Goal: Task Accomplishment & Management: Complete application form

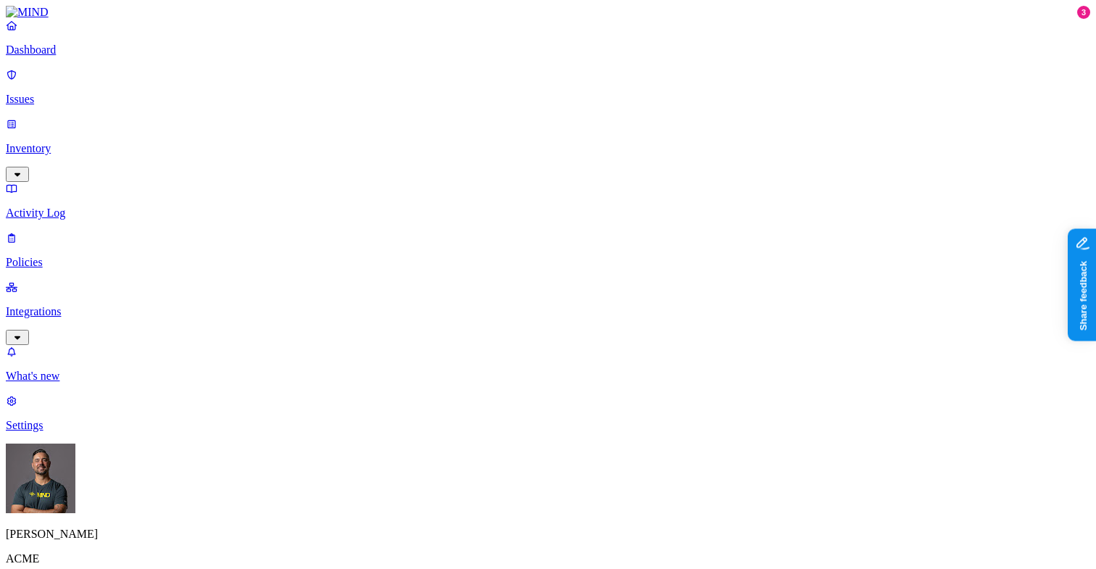
click at [57, 142] on p "Inventory" at bounding box center [548, 148] width 1084 height 13
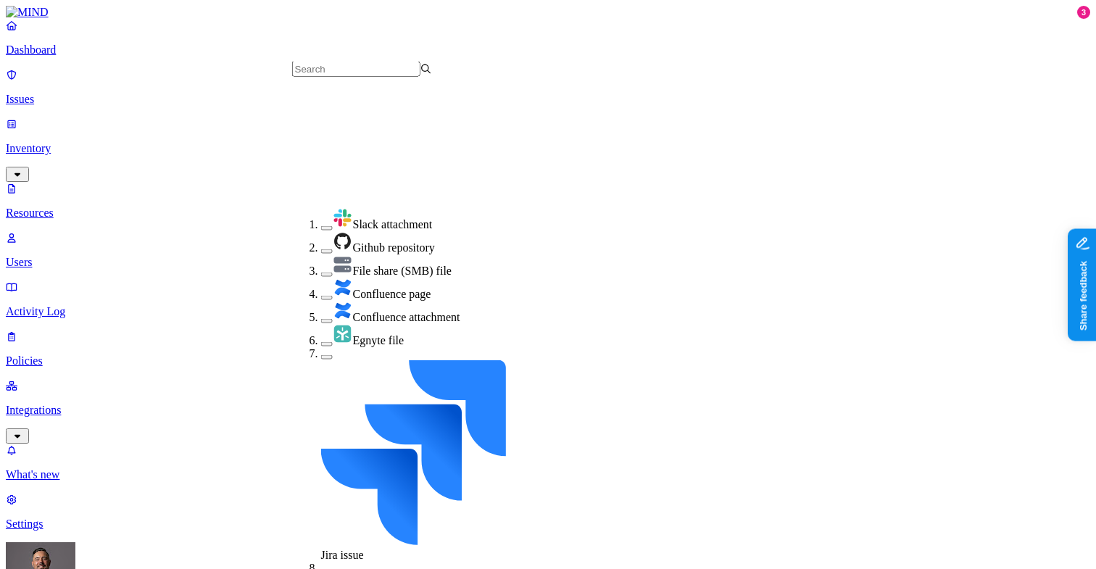
scroll to position [240, 0]
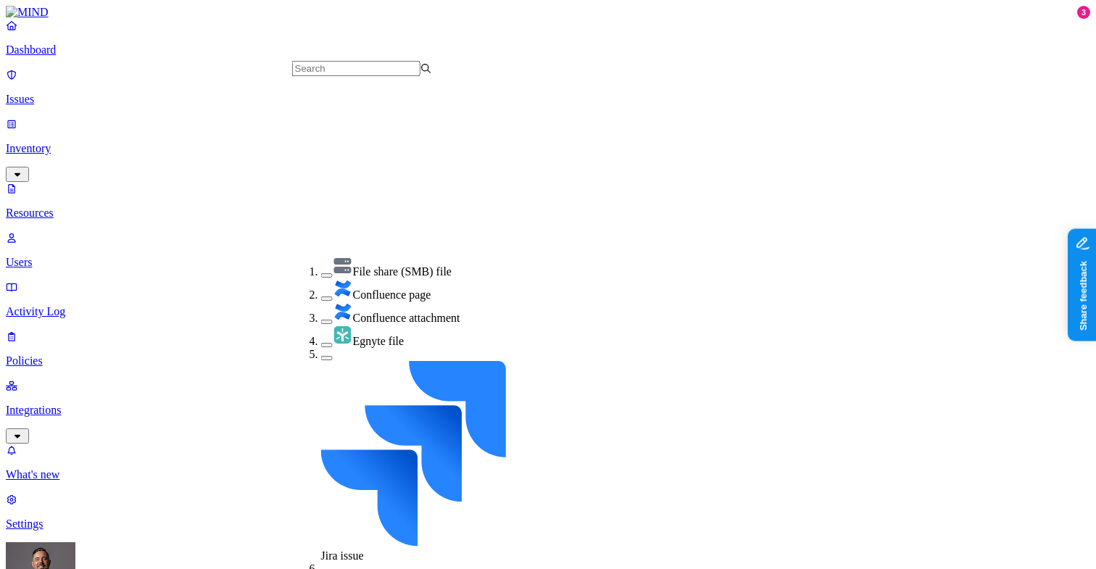
scroll to position [304, 0]
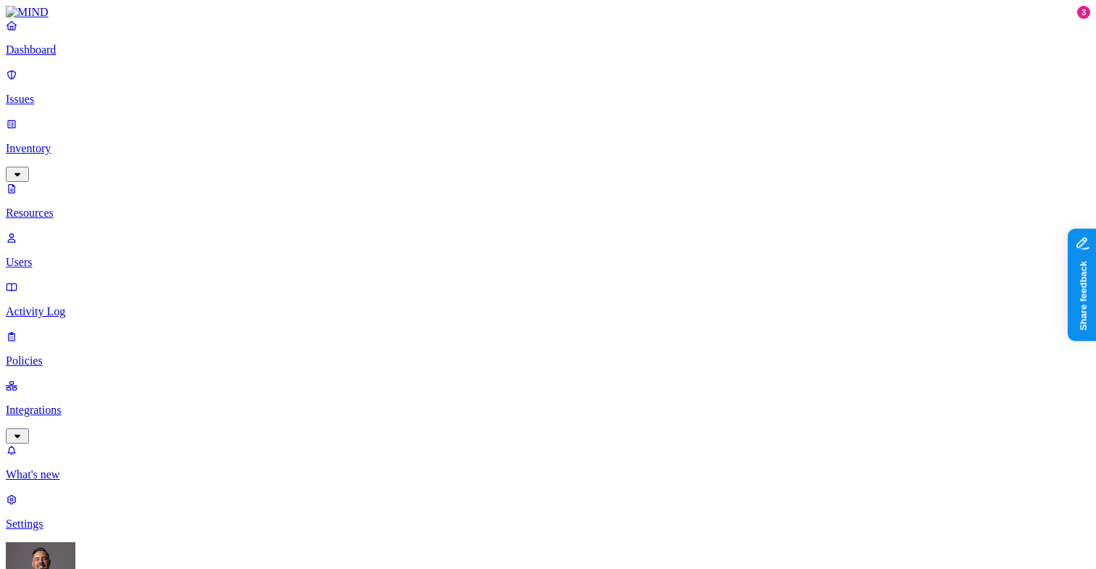
click at [575, 100] on span "PII" at bounding box center [567, 106] width 14 height 12
click at [560, 72] on div "PII" at bounding box center [560, 93] width 0 height 43
click at [560, 113] on div "PCI" at bounding box center [560, 133] width 0 height 41
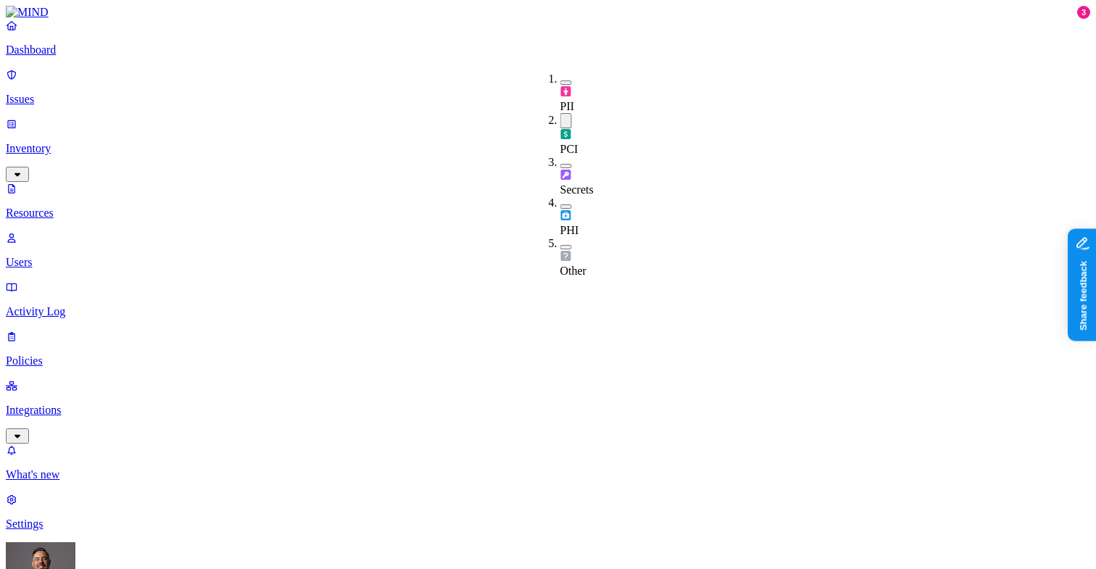
click at [560, 113] on button "button" at bounding box center [566, 120] width 12 height 15
click at [560, 154] on div "Secrets" at bounding box center [560, 174] width 0 height 41
click at [560, 154] on div "Secrets" at bounding box center [560, 175] width 0 height 43
click at [560, 194] on div "PHI" at bounding box center [560, 214] width 0 height 41
click at [560, 194] on div "PHI" at bounding box center [560, 215] width 0 height 43
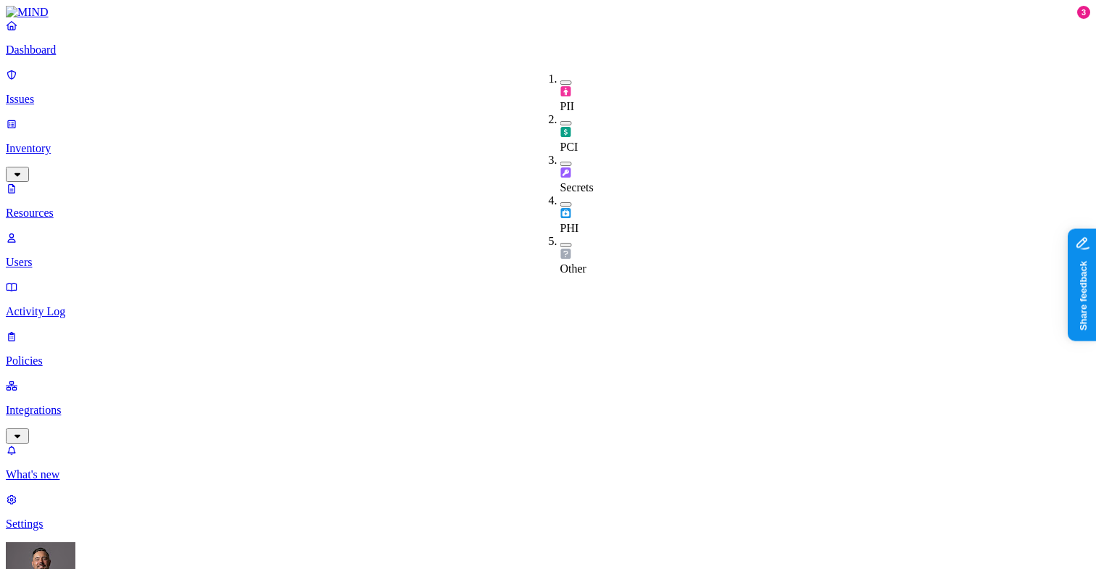
click at [560, 243] on button "button" at bounding box center [566, 245] width 12 height 4
click at [560, 235] on button "button" at bounding box center [566, 242] width 12 height 15
click at [560, 80] on button "button" at bounding box center [566, 82] width 12 height 4
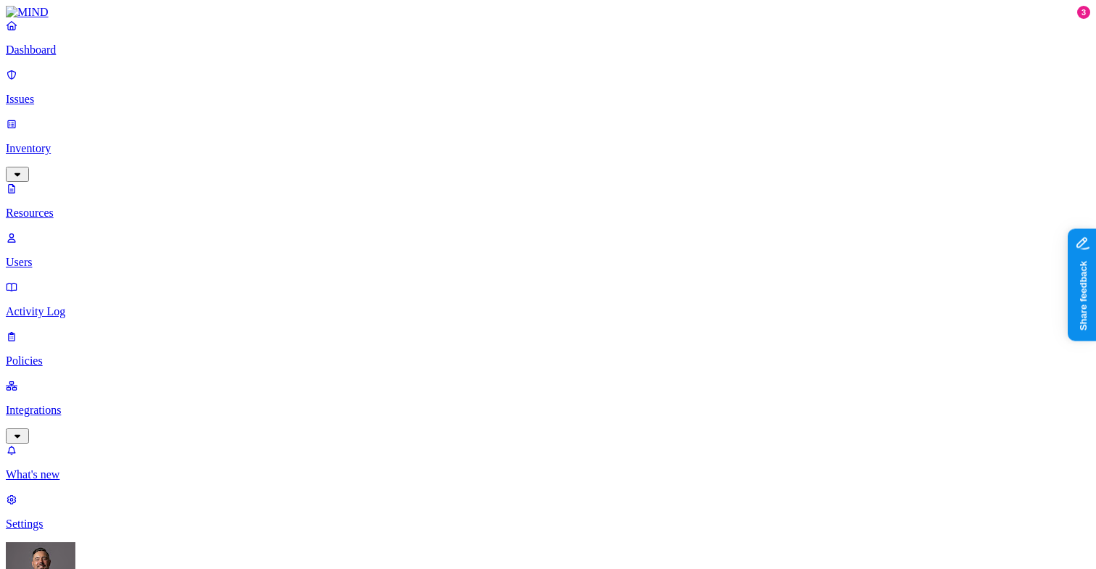
click at [560, 78] on button "button" at bounding box center [566, 79] width 12 height 15
click at [560, 80] on button "button" at bounding box center [566, 82] width 12 height 4
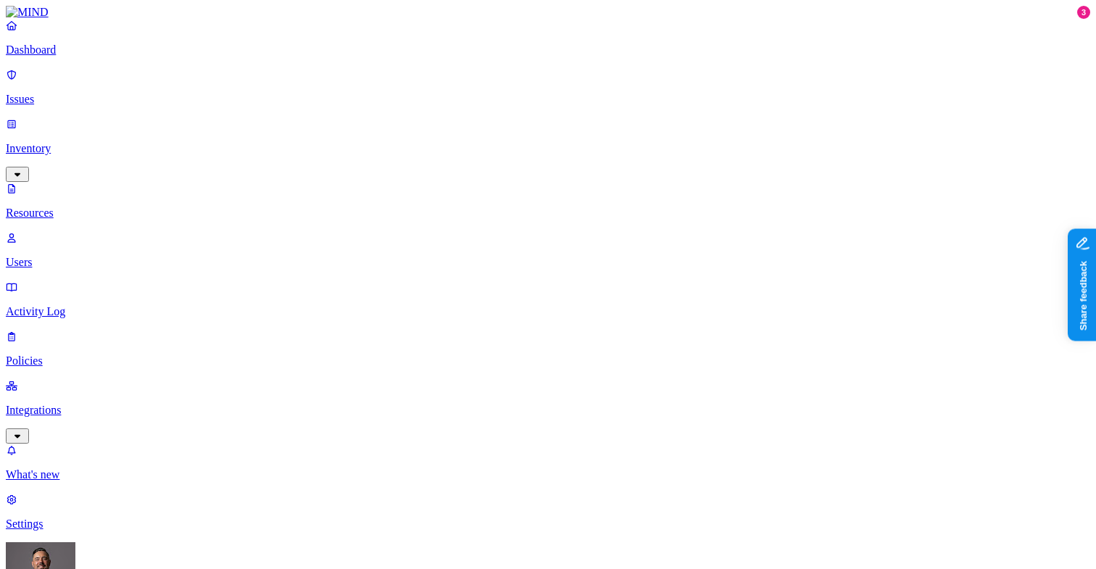
scroll to position [85, 0]
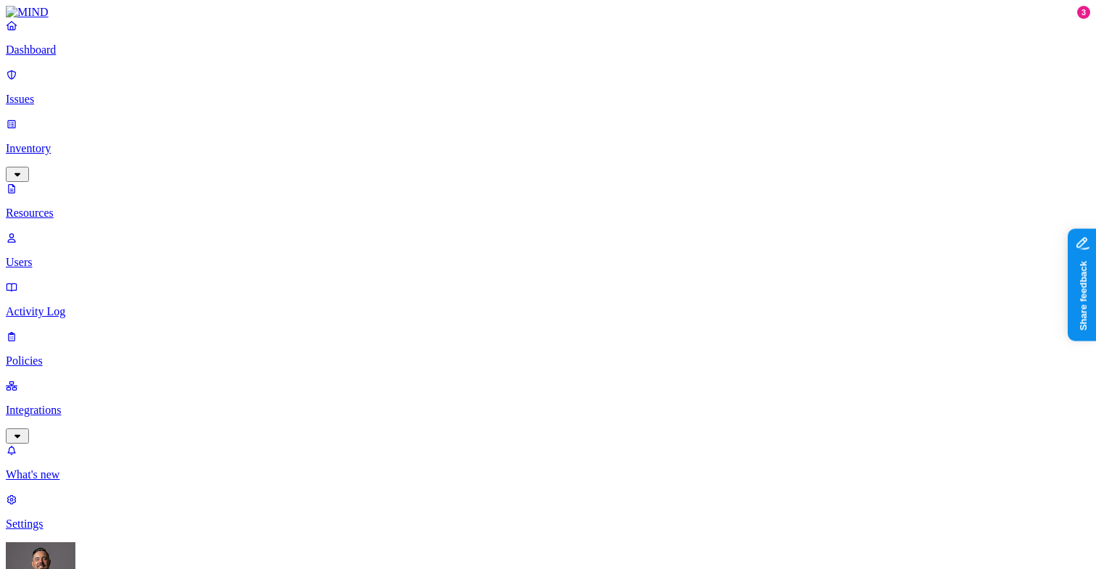
scroll to position [36, 0]
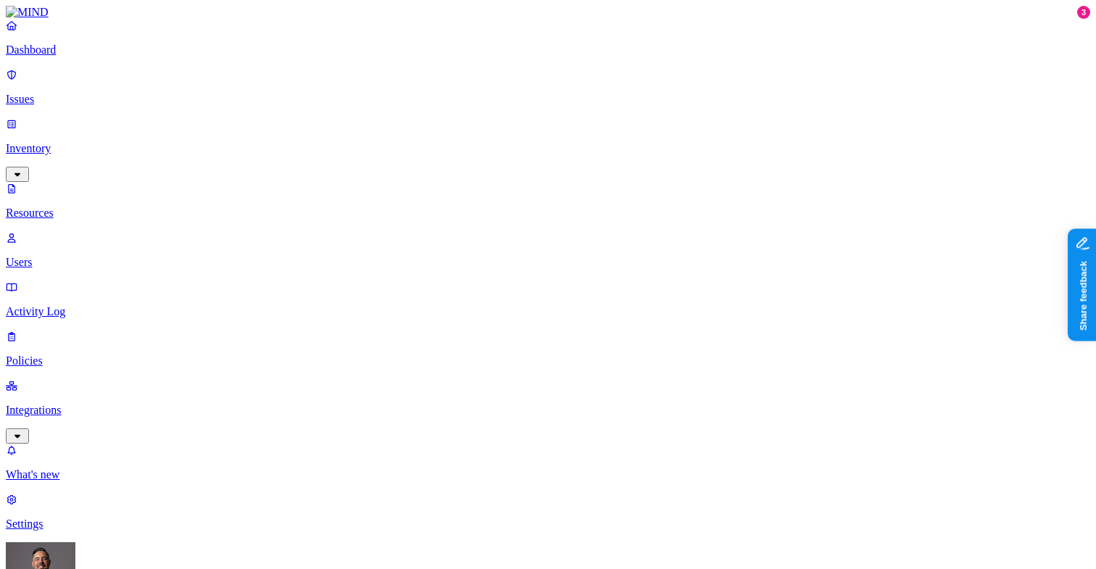
click at [62, 354] on p "Policies" at bounding box center [548, 360] width 1084 height 13
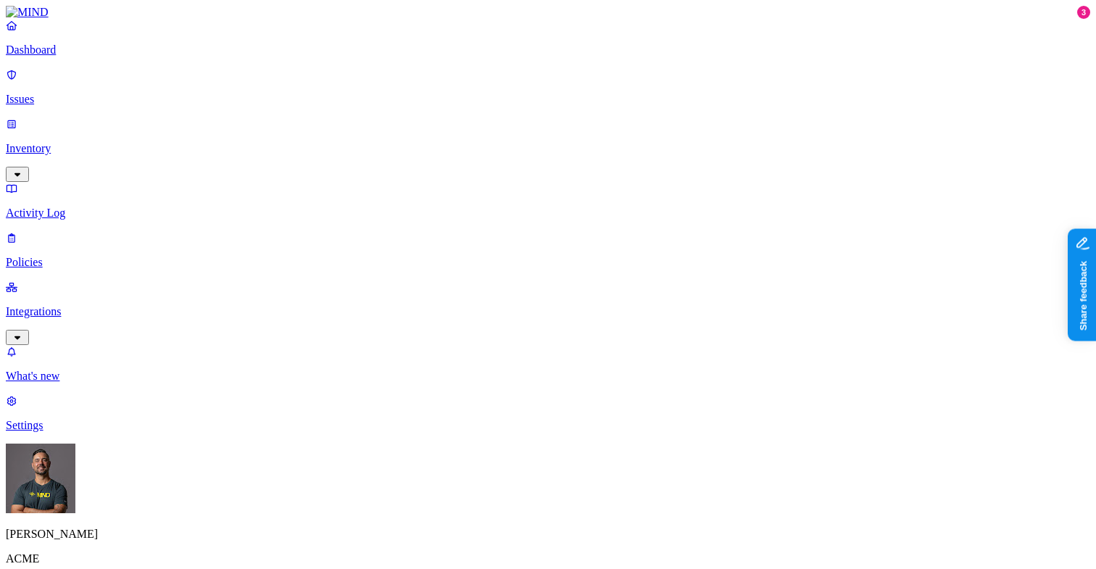
click at [465, 272] on label "File type" at bounding box center [455, 264] width 20 height 25
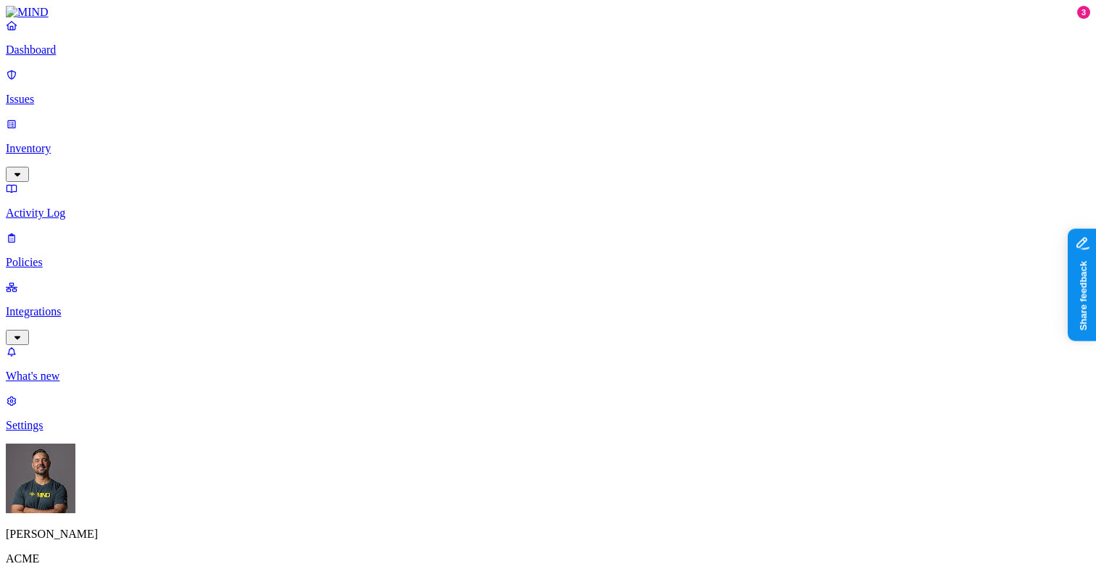
click at [470, 218] on label "Classification" at bounding box center [477, 212] width 64 height 12
click at [457, 284] on img at bounding box center [451, 279] width 12 height 12
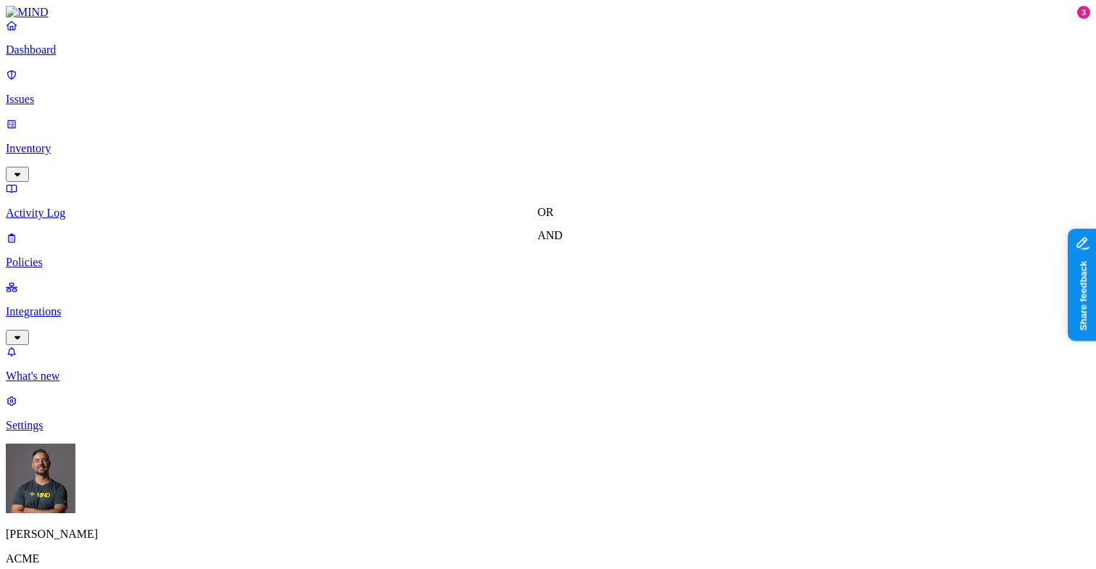
click at [562, 238] on label "AND" at bounding box center [550, 235] width 25 height 12
click at [571, 257] on label "Data type" at bounding box center [560, 250] width 45 height 12
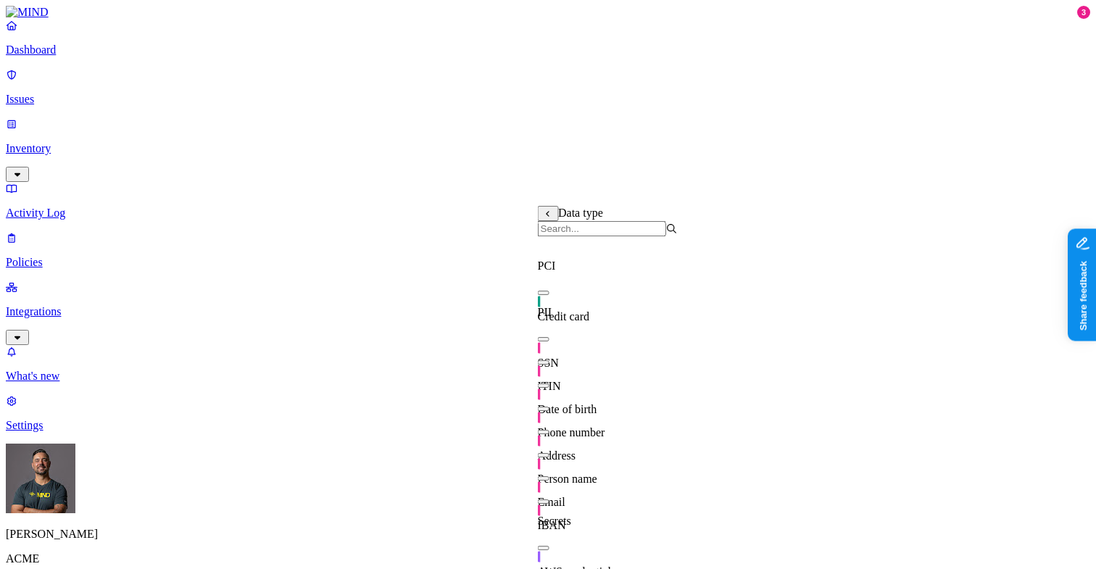
scroll to position [143, 0]
click at [566, 519] on span "IBAN" at bounding box center [552, 525] width 28 height 12
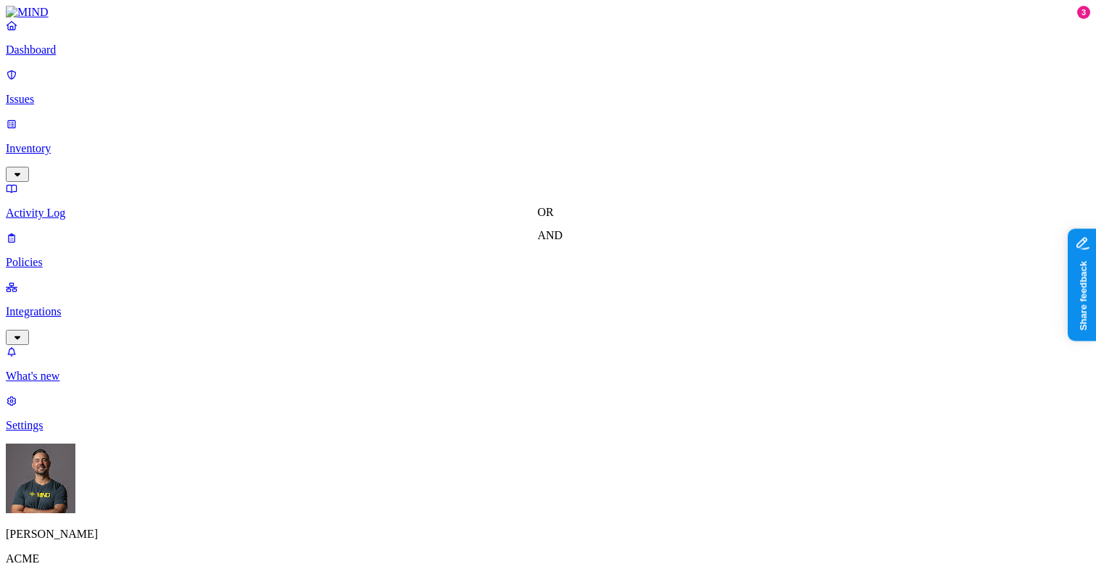
click at [596, 265] on label "AND" at bounding box center [592, 258] width 25 height 12
click at [620, 303] on label "File type" at bounding box center [600, 297] width 41 height 12
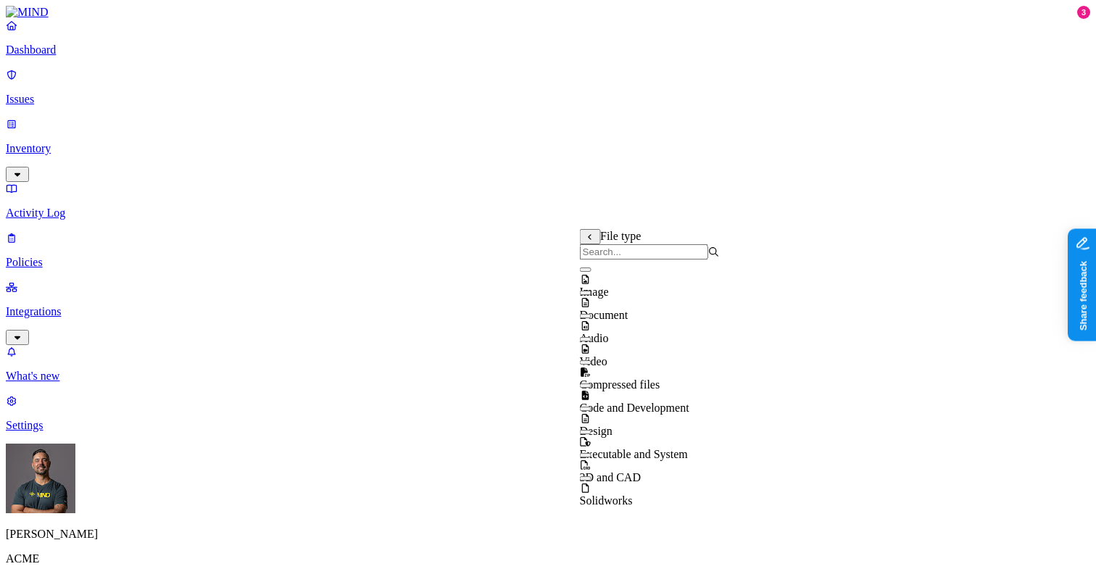
scroll to position [2, 0]
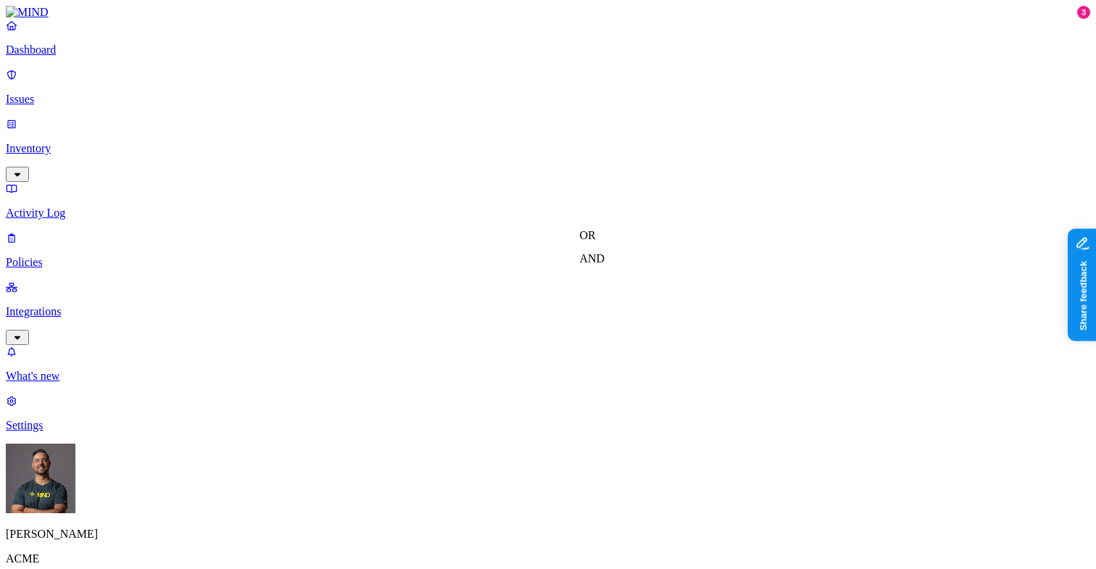
click at [475, 357] on label "Public access" at bounding box center [460, 348] width 30 height 25
click at [499, 330] on label "Anyone with link" at bounding box center [481, 317] width 72 height 25
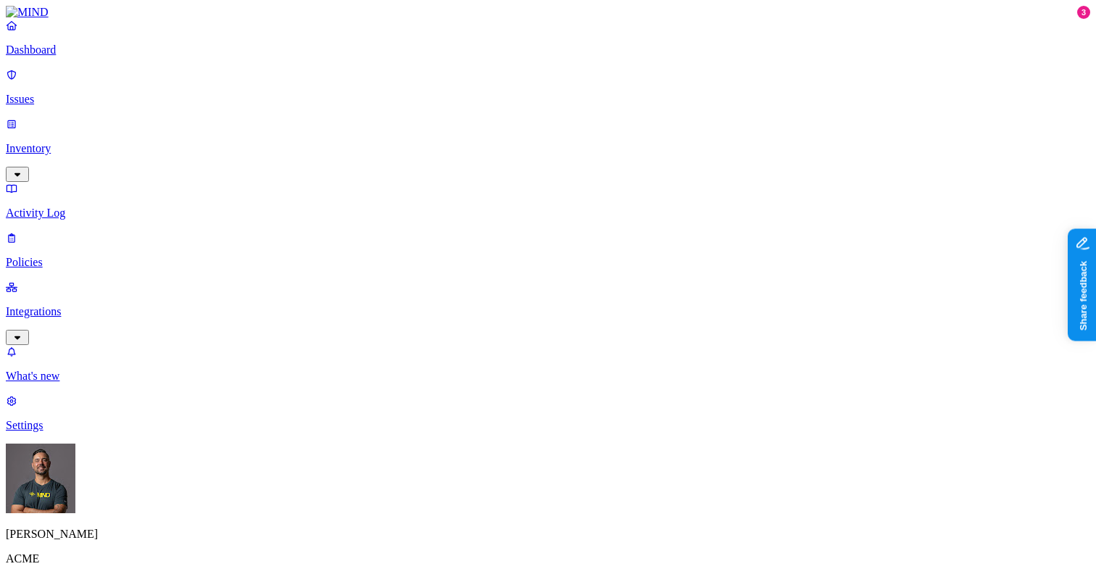
click at [476, 372] on label "Application type" at bounding box center [472, 363] width 55 height 25
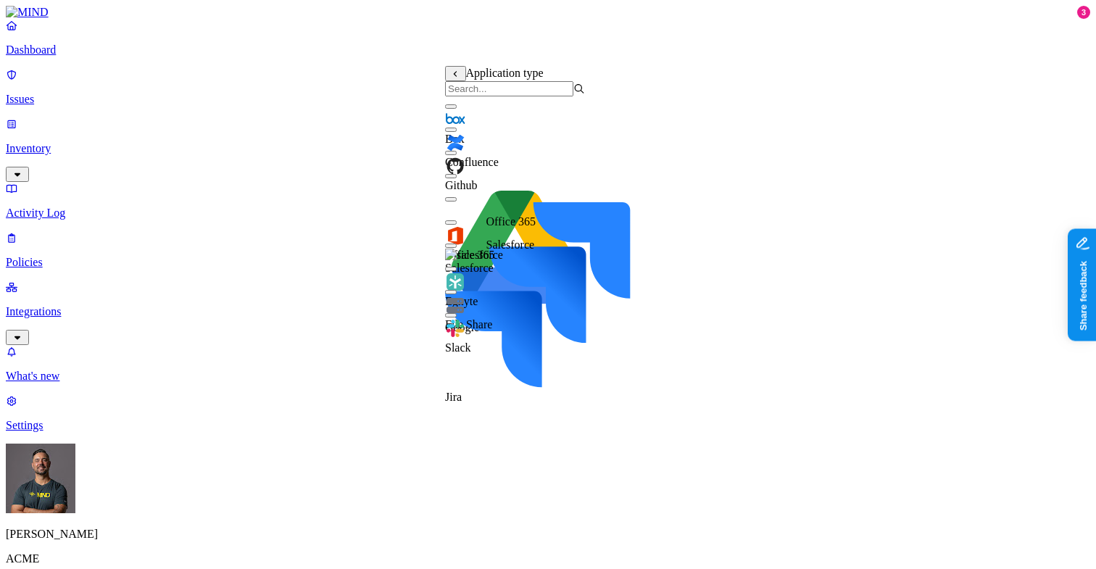
scroll to position [23, 0]
click at [457, 244] on button "button" at bounding box center [451, 246] width 12 height 4
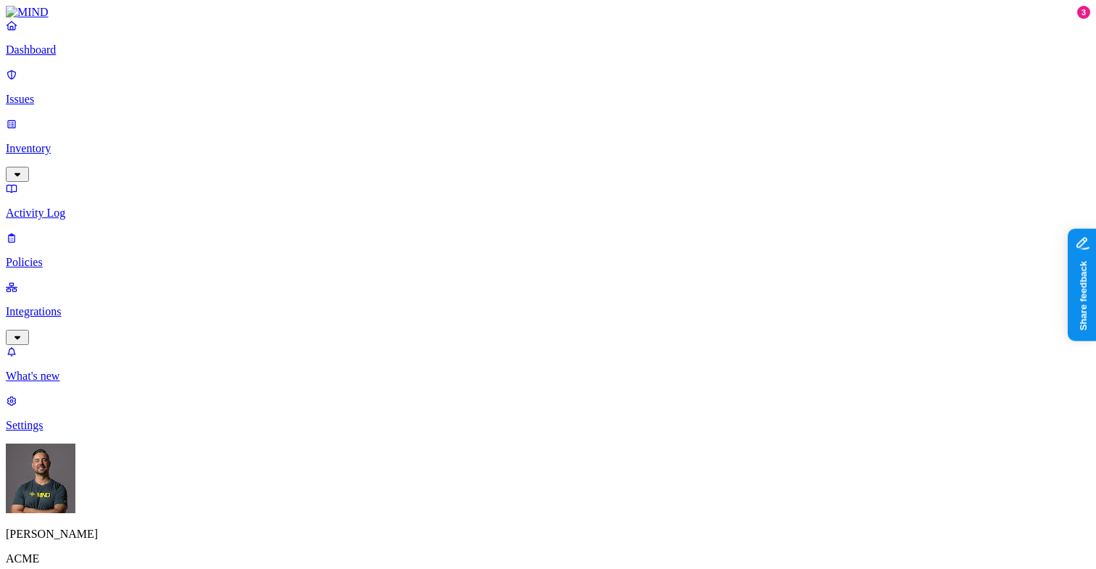
scroll to position [491, 0]
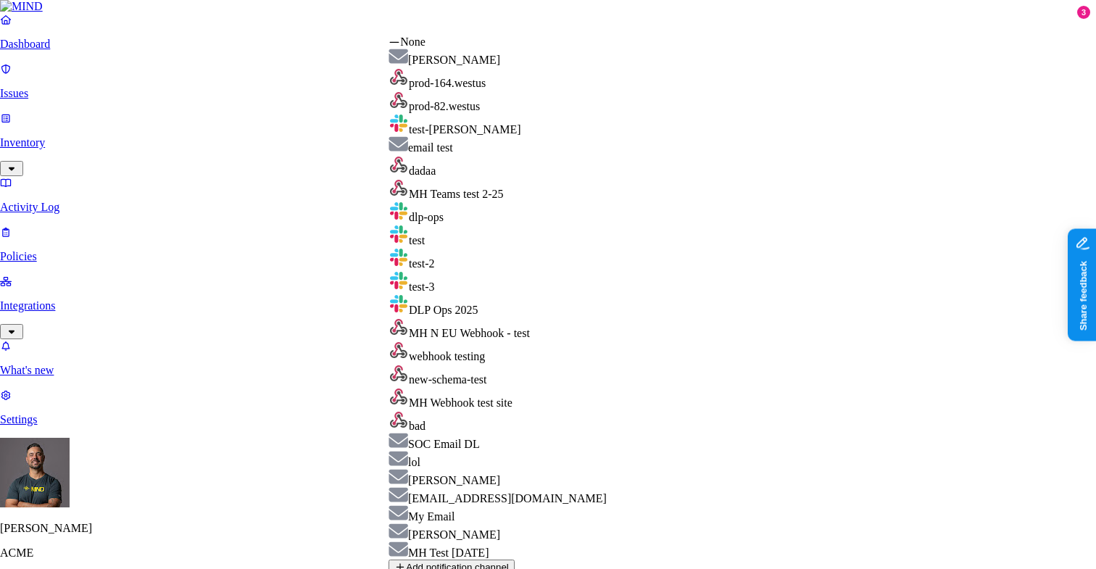
select select "01951b01-e05d-7294-a9c5-4a2eb72808f0"
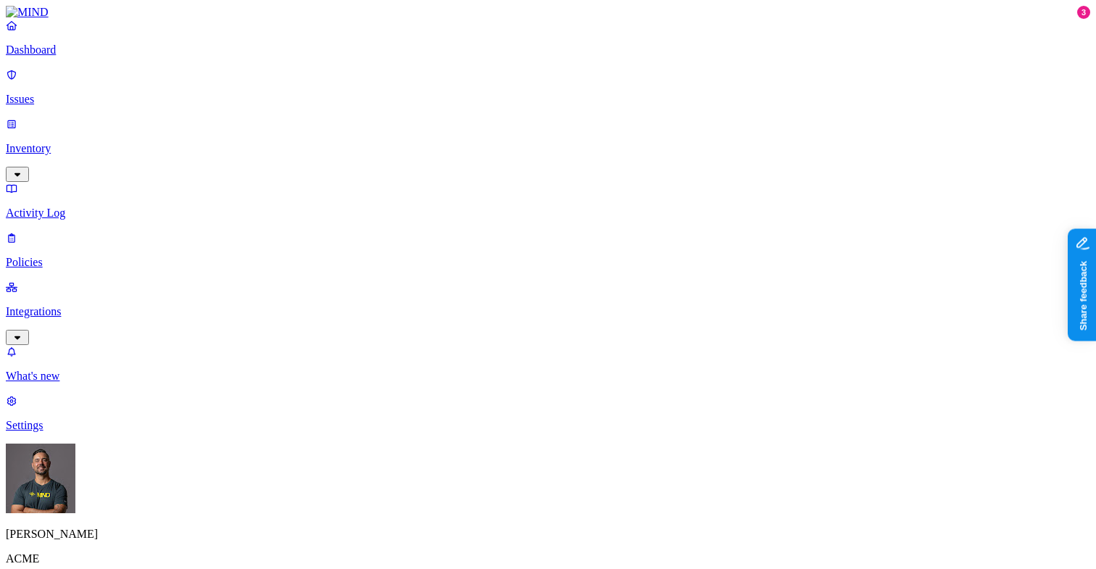
scroll to position [600, 0]
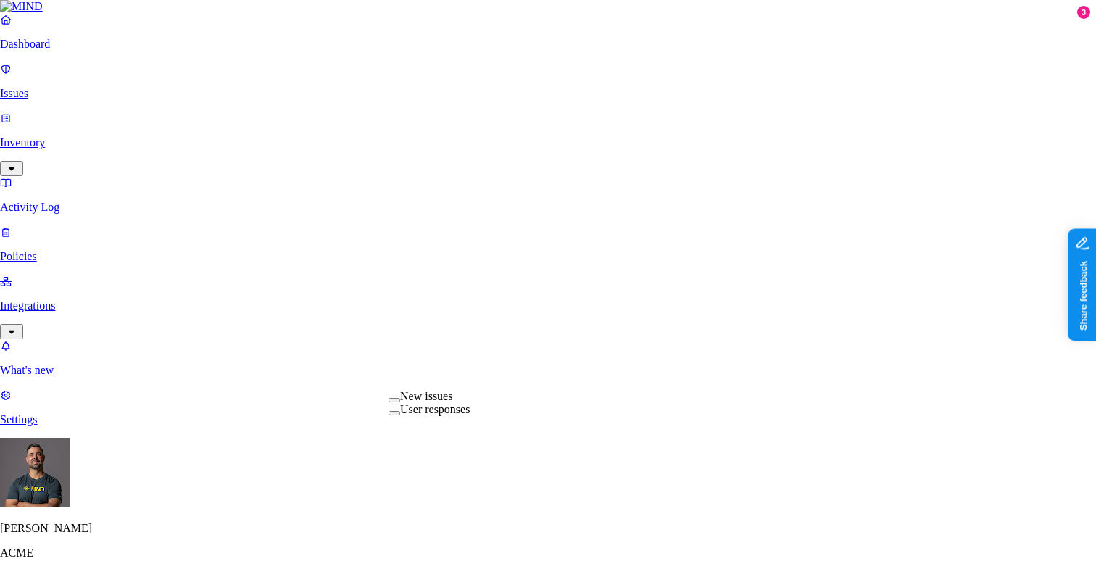
click at [443, 402] on label "New issues" at bounding box center [426, 396] width 52 height 12
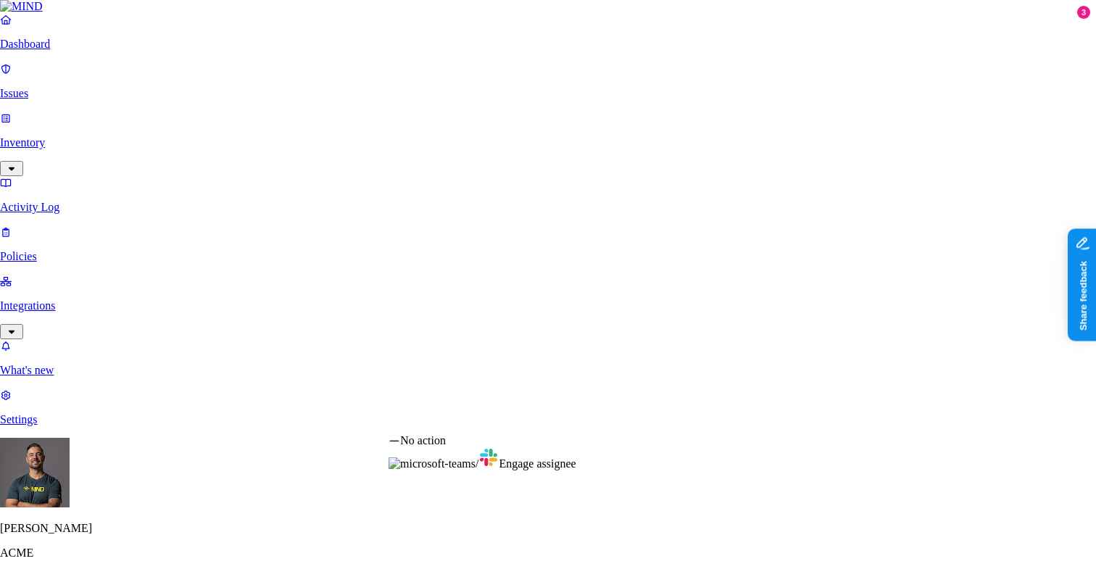
select select "1"
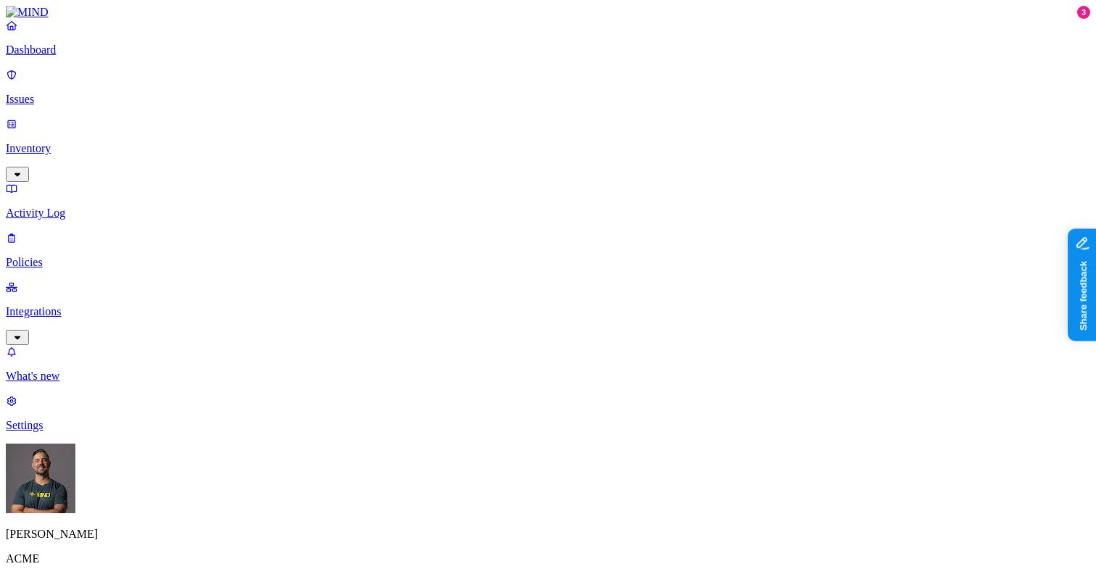
scroll to position [307, 0]
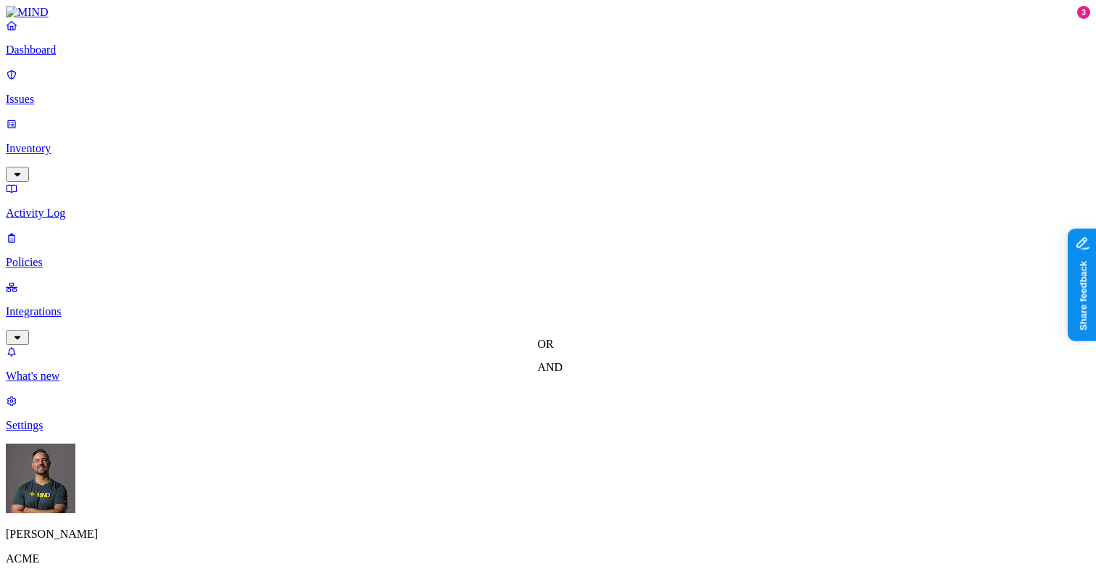
click at [488, 347] on label "Classification" at bounding box center [477, 344] width 64 height 12
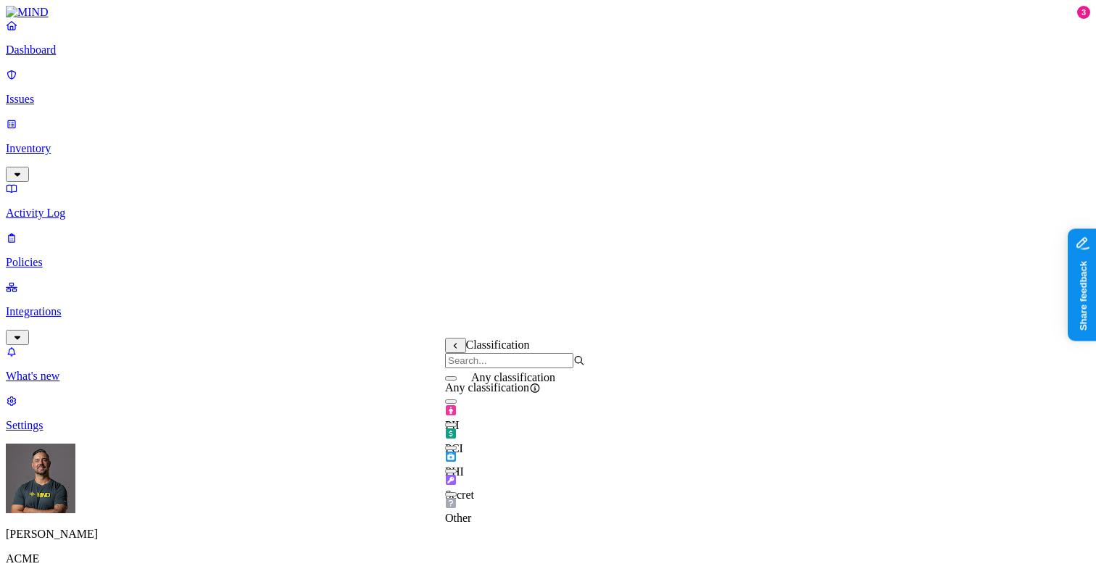
click at [470, 394] on div "Any classification" at bounding box center [515, 381] width 140 height 26
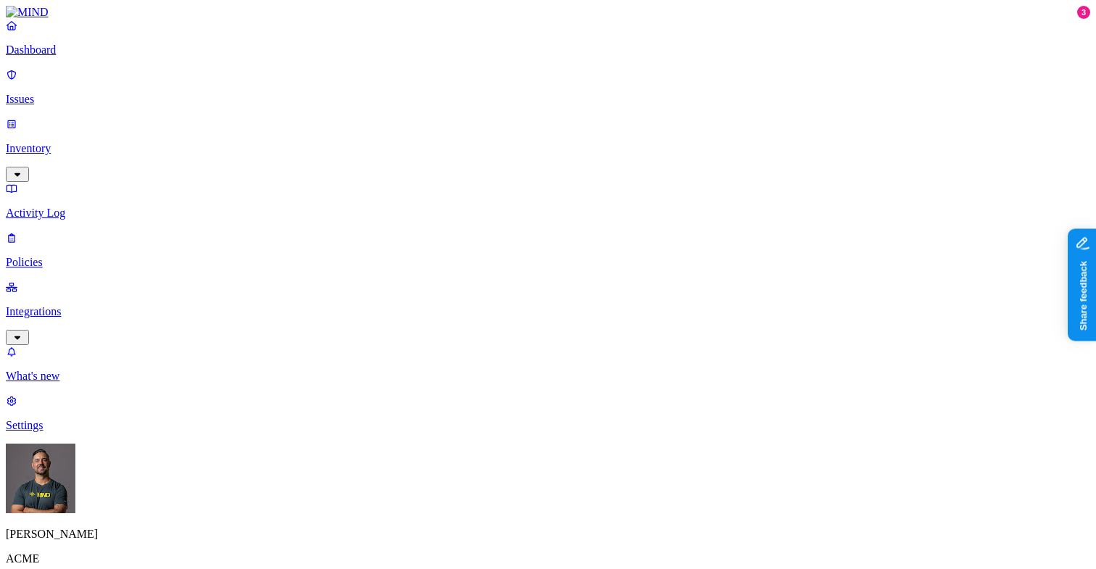
scroll to position [371, 0]
click at [481, 352] on label "Internal access" at bounding box center [463, 346] width 36 height 25
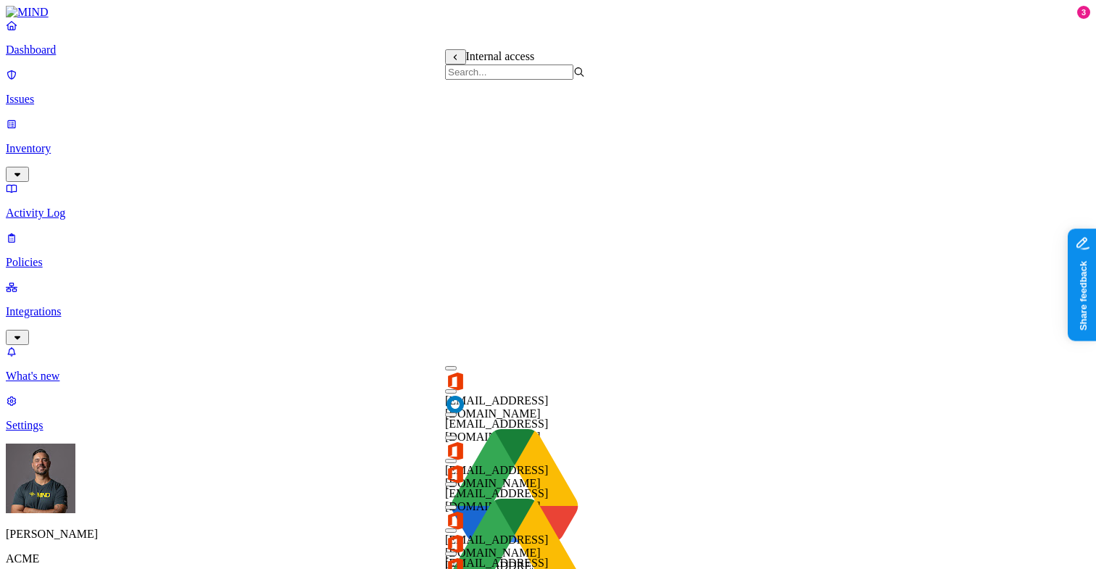
scroll to position [649, 0]
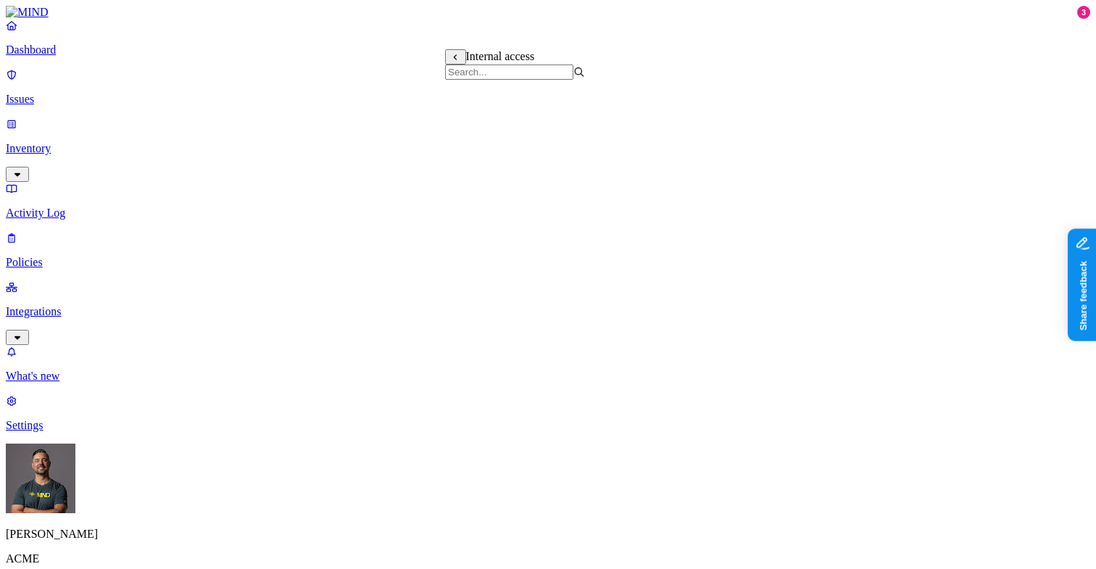
click at [484, 374] on label "External access" at bounding box center [464, 369] width 39 height 25
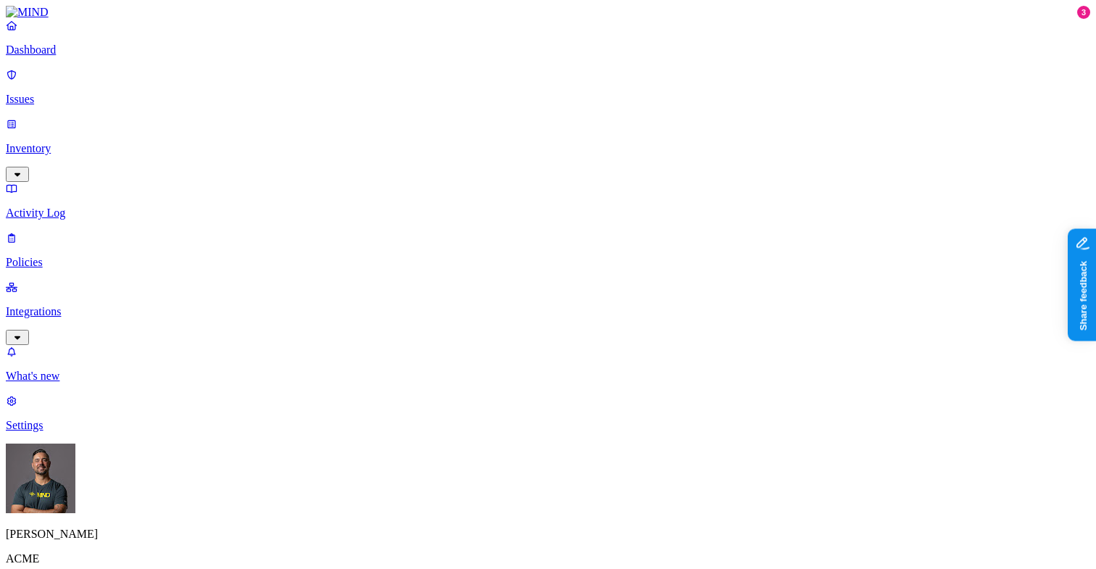
click at [475, 417] on label "Risky user access" at bounding box center [460, 423] width 30 height 38
click at [478, 362] on label "True" at bounding box center [461, 355] width 33 height 12
click at [587, 370] on label "AND" at bounding box center [574, 363] width 25 height 12
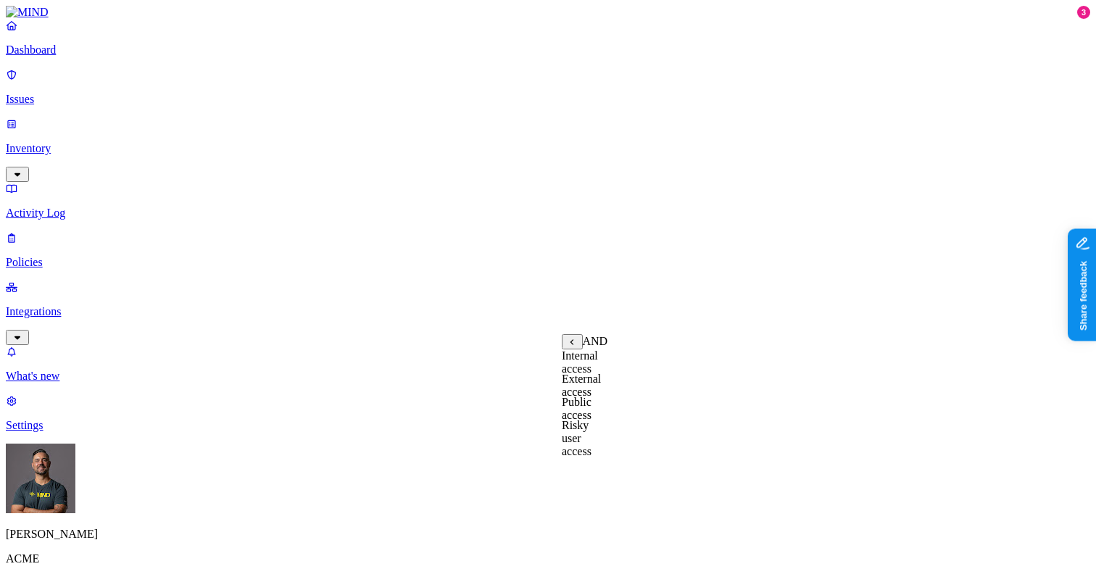
click at [591, 419] on label "Public access" at bounding box center [577, 408] width 30 height 25
click at [623, 371] on label "Anyone with link" at bounding box center [598, 361] width 72 height 25
click at [56, 57] on p "Dashboard" at bounding box center [548, 49] width 1084 height 13
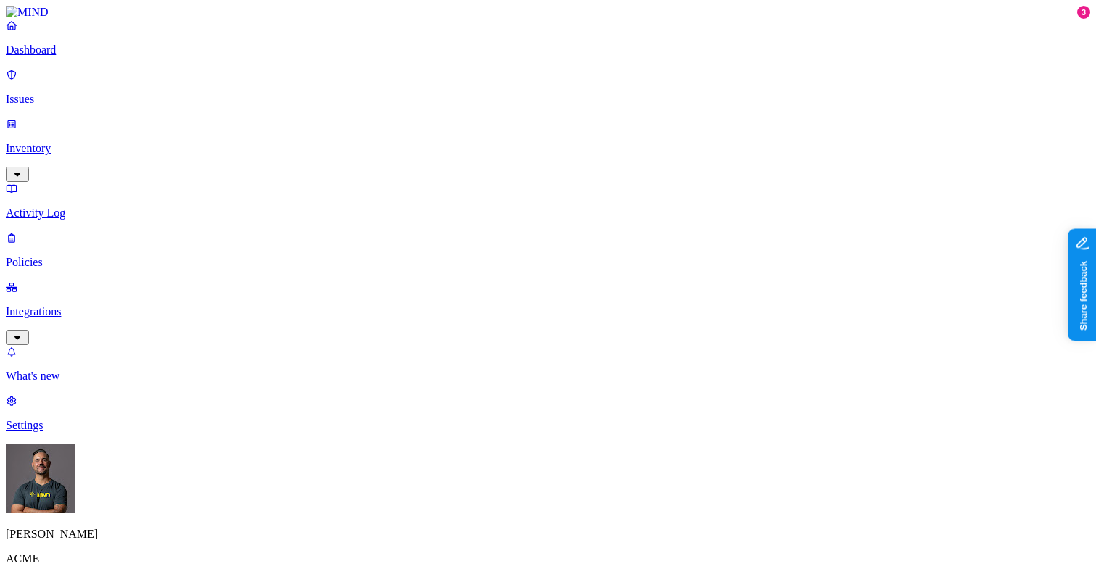
click at [65, 142] on p "Inventory" at bounding box center [548, 148] width 1084 height 13
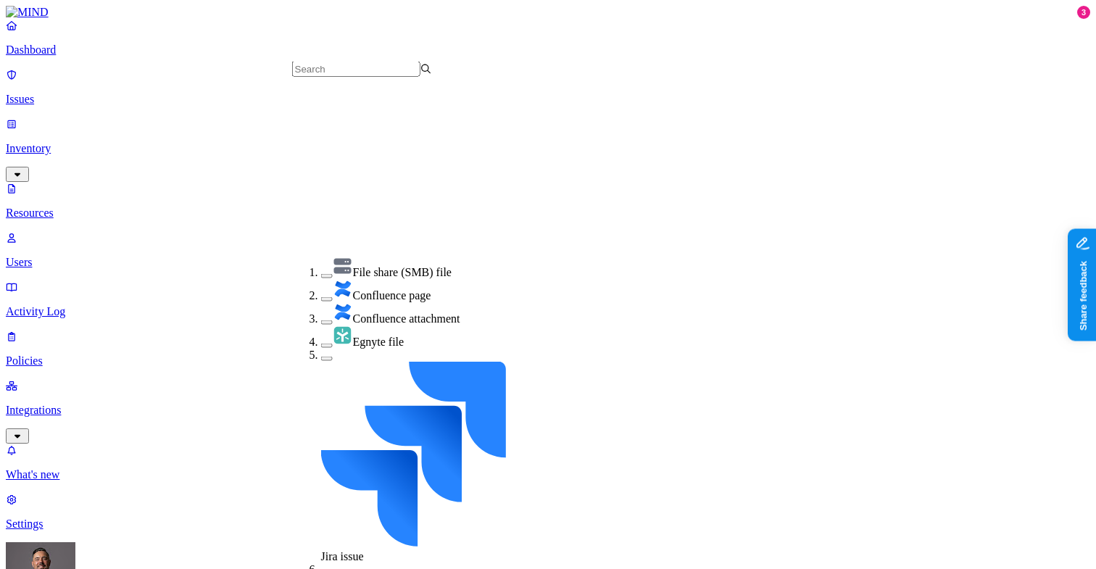
scroll to position [296, 0]
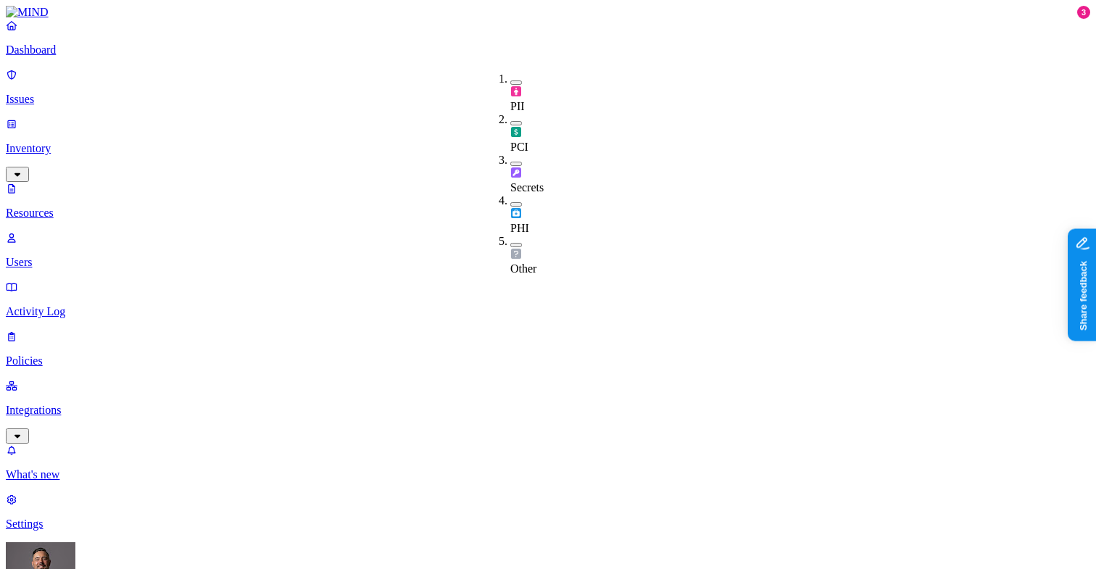
click at [525, 100] on span "PII" at bounding box center [517, 106] width 14 height 12
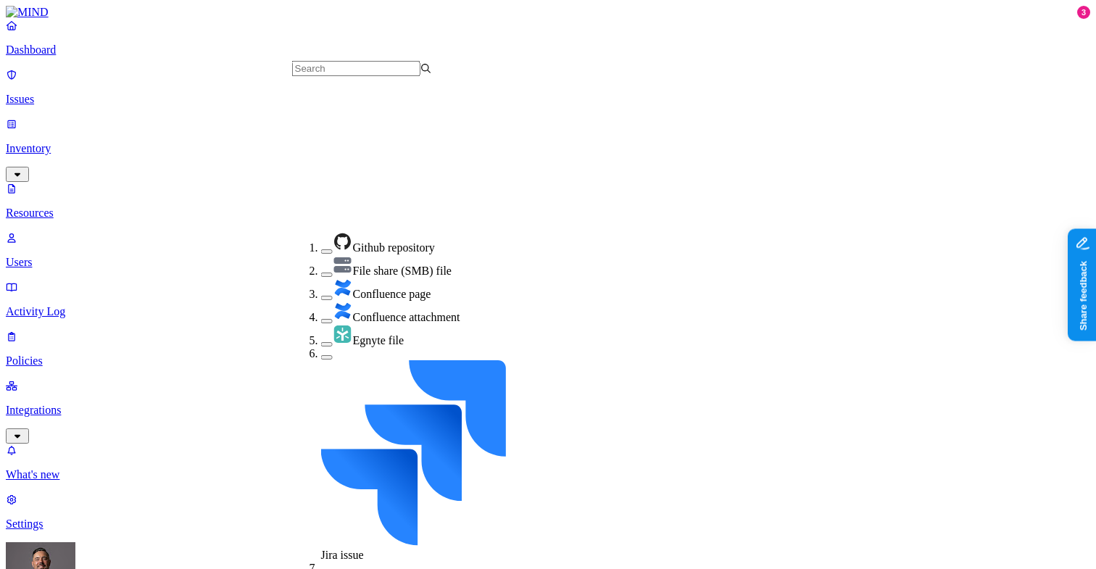
scroll to position [269, 0]
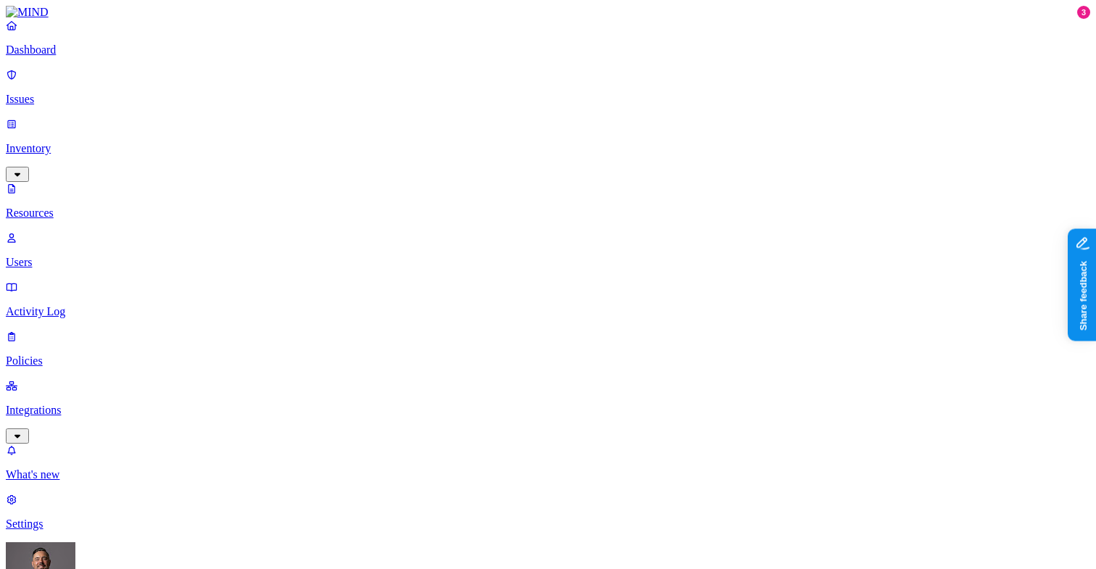
click at [65, 330] on link "Policies" at bounding box center [548, 349] width 1084 height 38
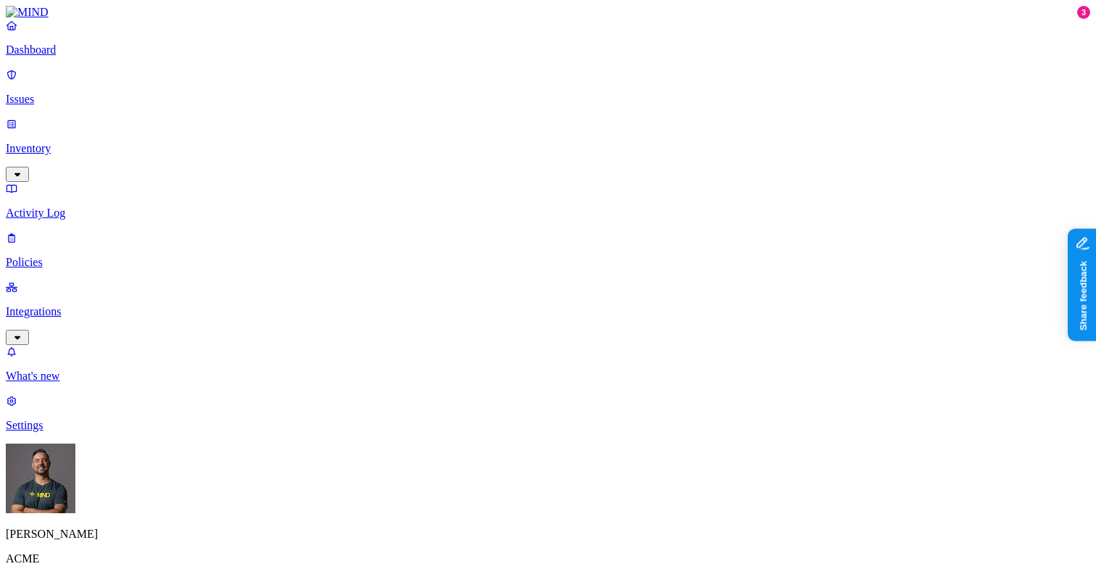
click at [467, 239] on label "Classification" at bounding box center [477, 233] width 64 height 12
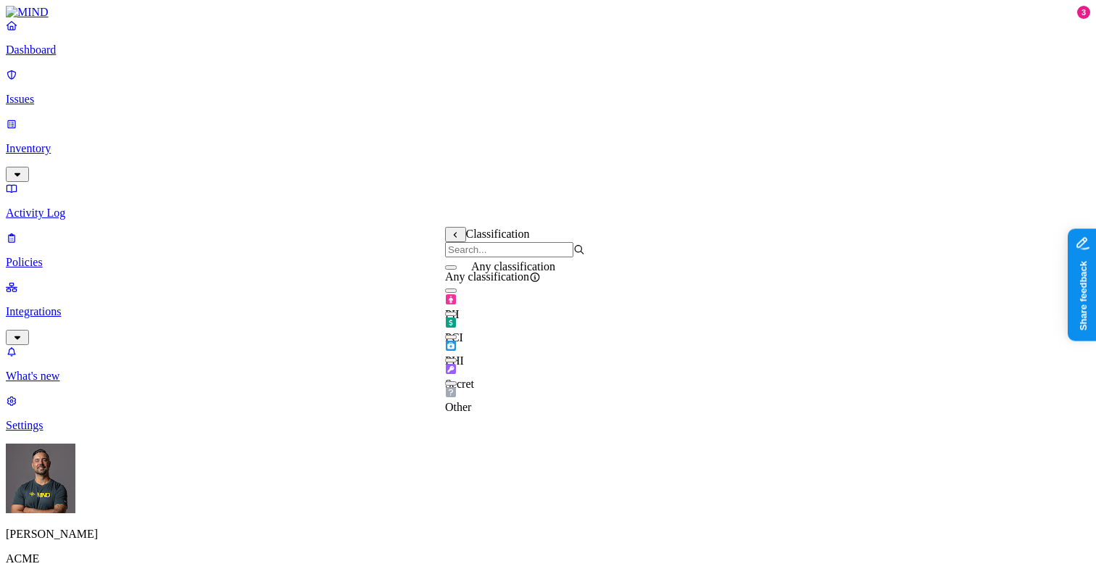
click at [471, 283] on span "Any classification" at bounding box center [487, 276] width 84 height 12
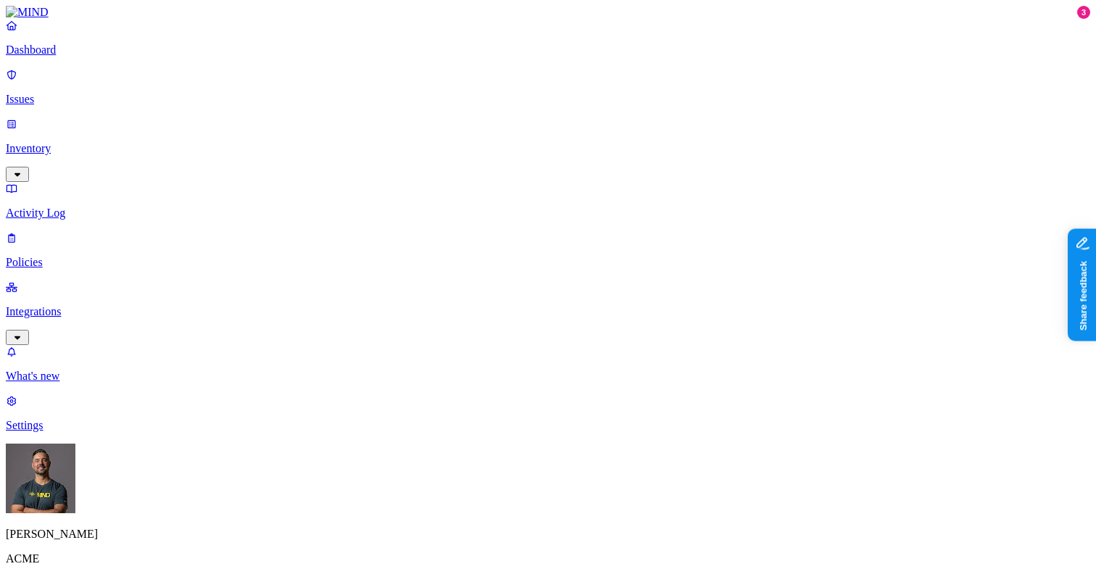
click at [475, 349] on label "Public access" at bounding box center [460, 346] width 30 height 25
click at [506, 326] on label "Anyone with link" at bounding box center [481, 315] width 72 height 25
click at [612, 323] on label "AND" at bounding box center [604, 317] width 25 height 12
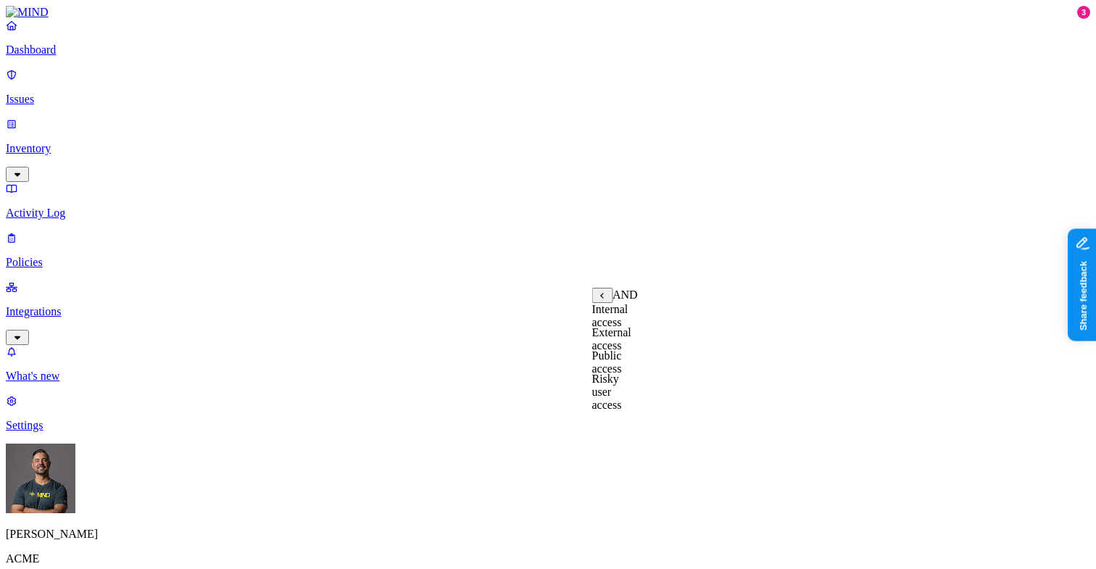
click at [617, 391] on label "Risky user access" at bounding box center [607, 392] width 30 height 38
click at [625, 315] on label "True" at bounding box center [608, 309] width 33 height 12
click at [481, 388] on label "Application type" at bounding box center [472, 384] width 55 height 25
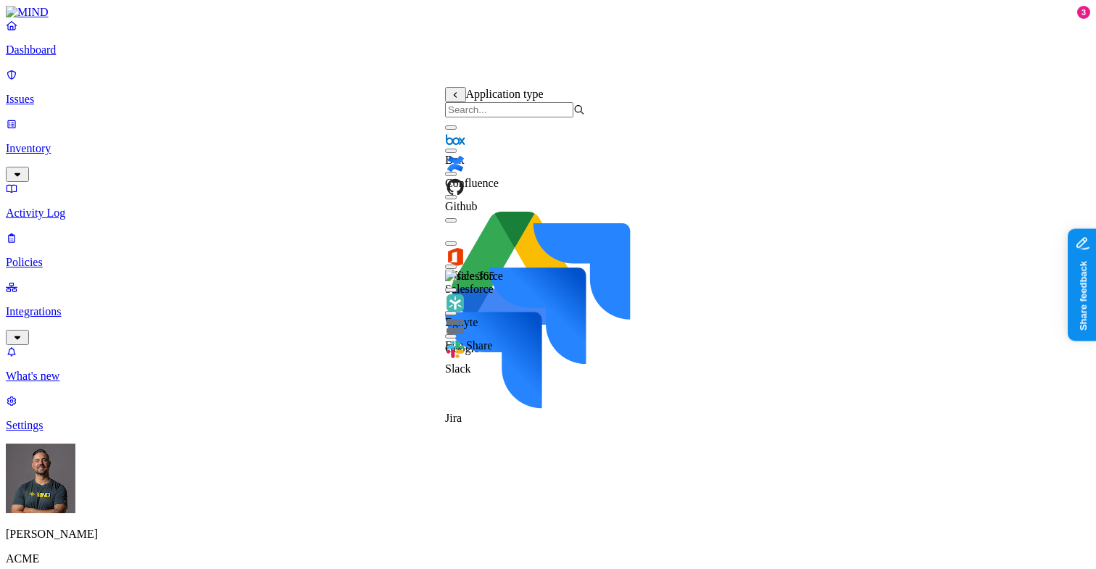
click at [457, 269] on button "button" at bounding box center [451, 267] width 12 height 4
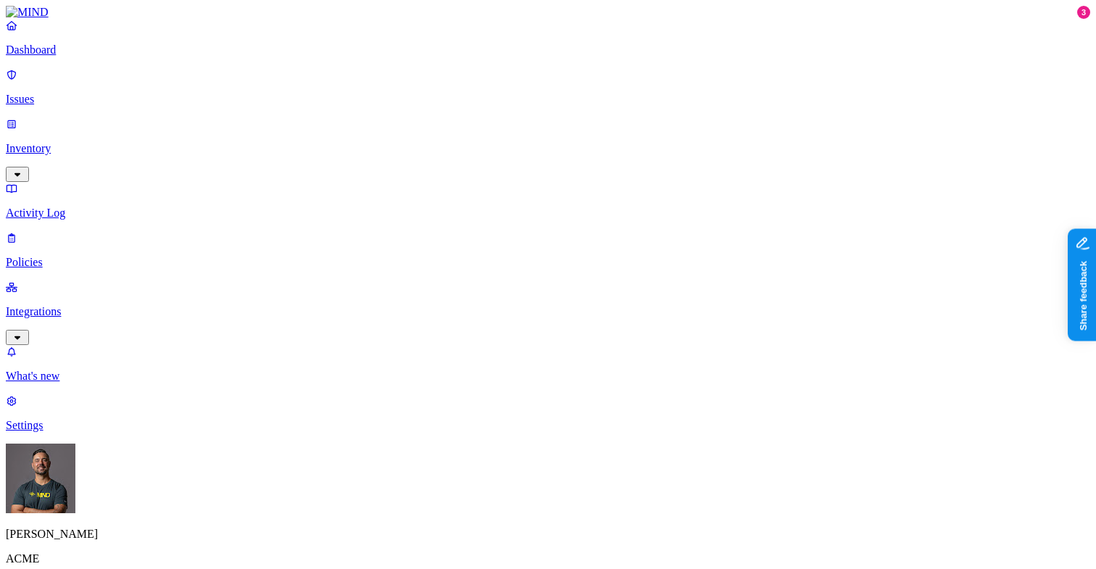
scroll to position [577, 0]
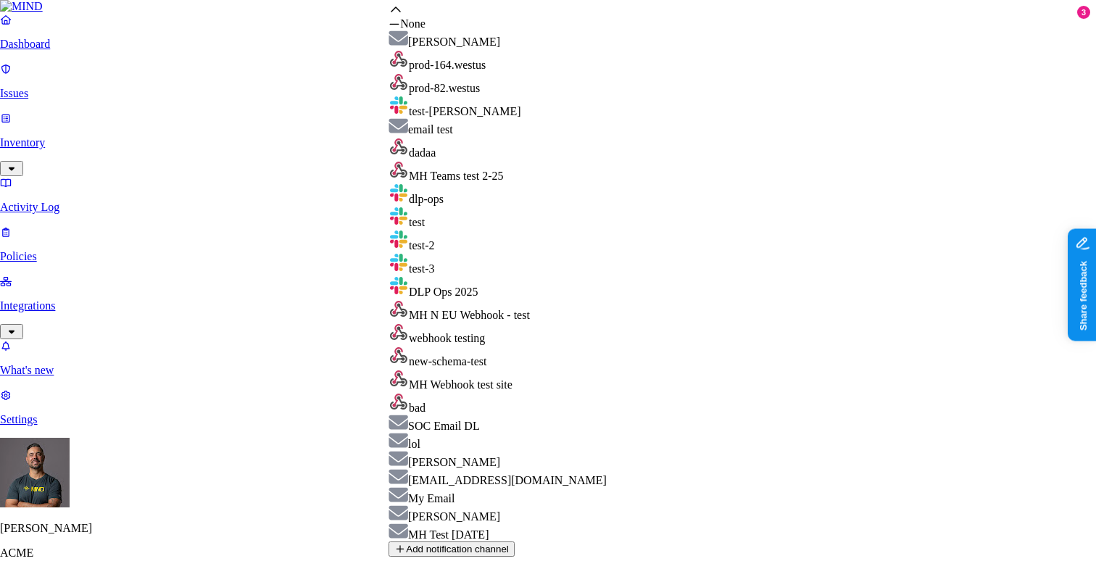
scroll to position [161, 0]
select select "01951b01-e05d-7294-a9c5-4a2eb72808f0"
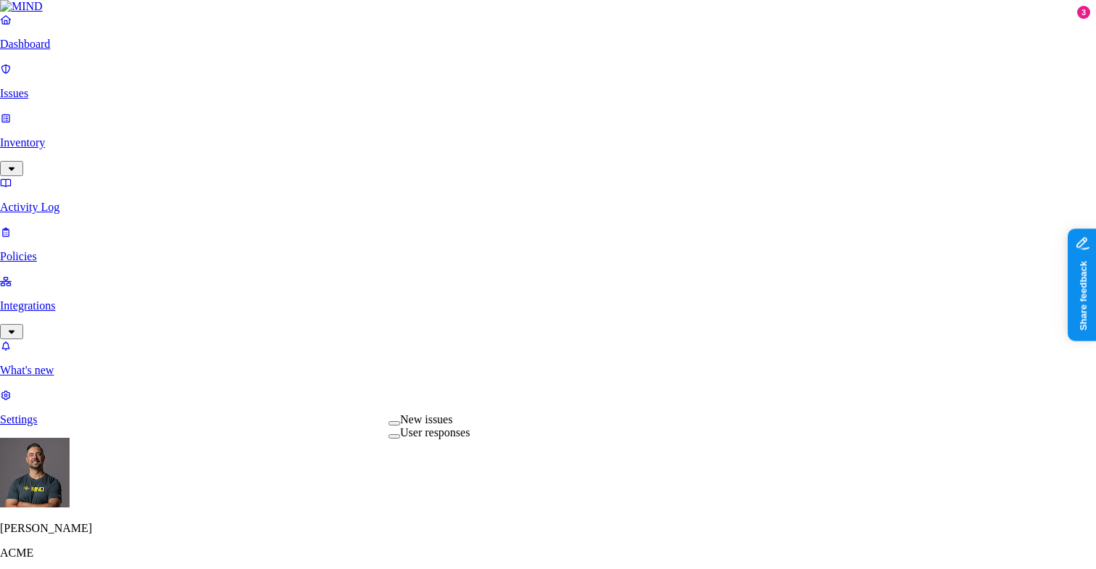
click at [430, 425] on label "New issues" at bounding box center [426, 419] width 52 height 12
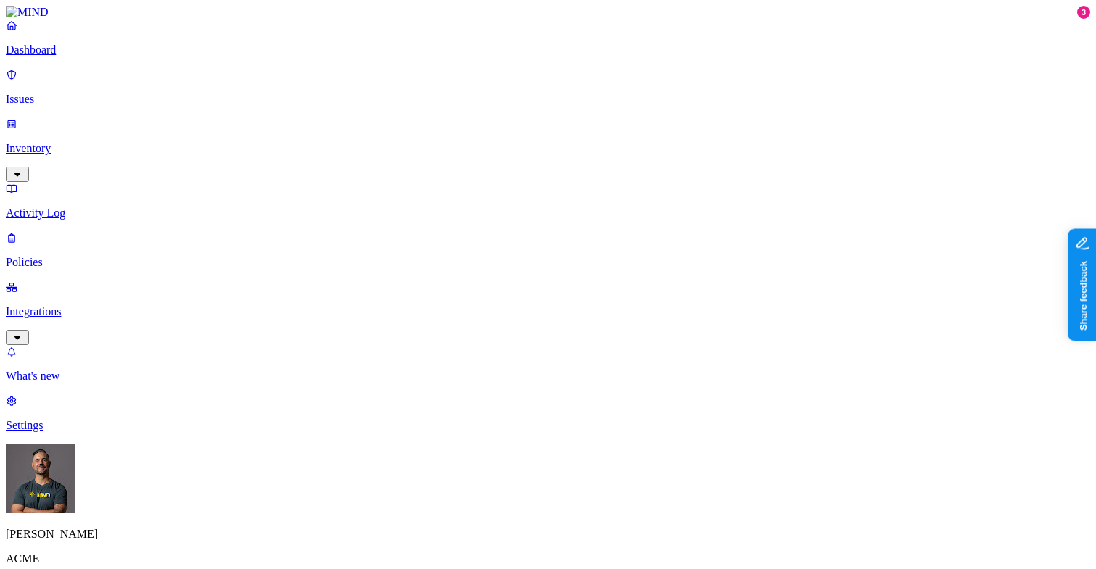
scroll to position [667, 0]
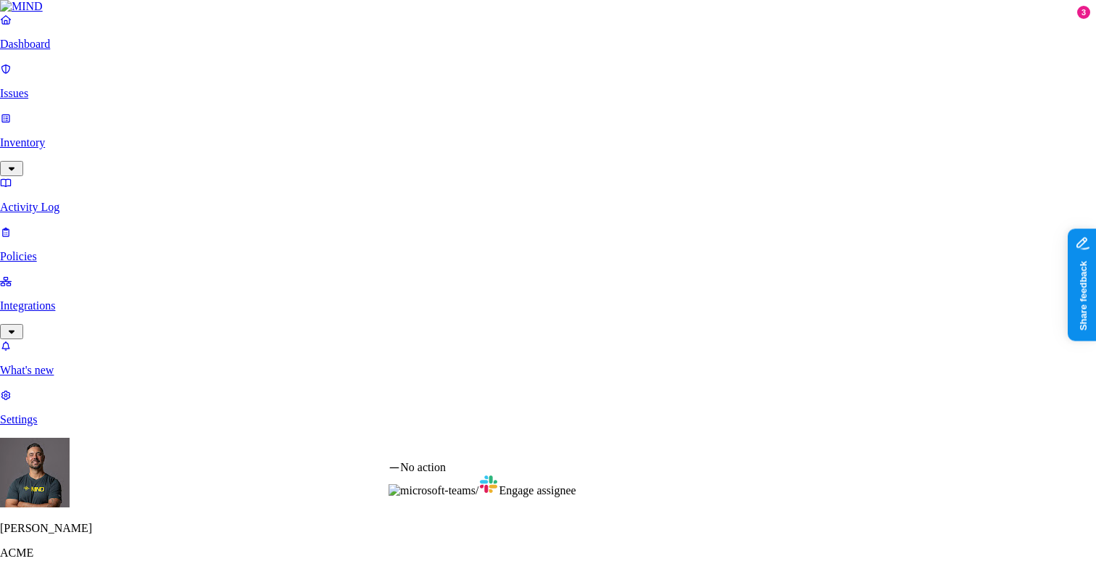
select select "1"
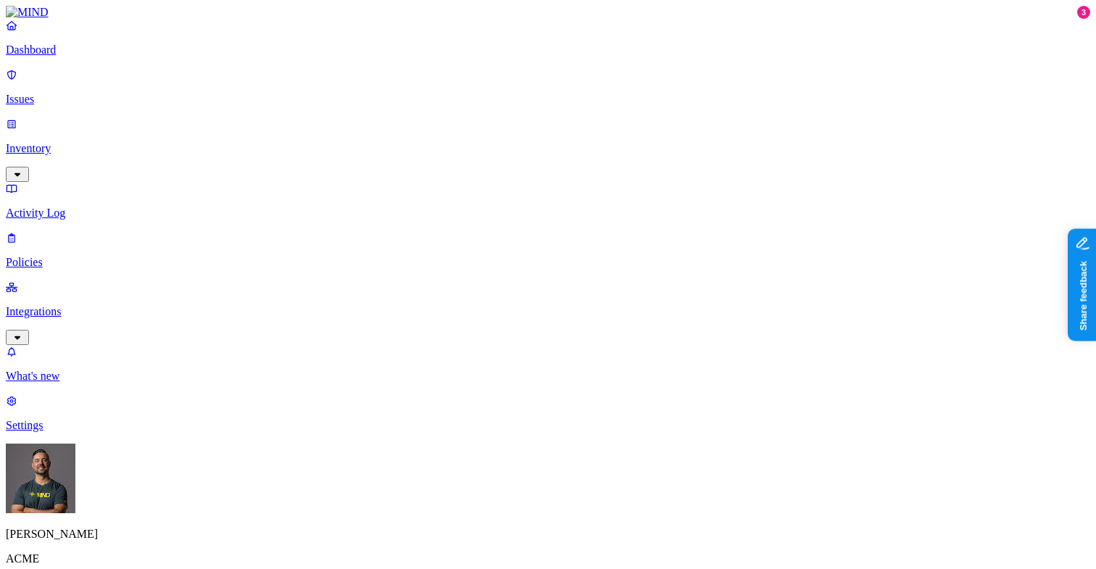
scroll to position [0, 0]
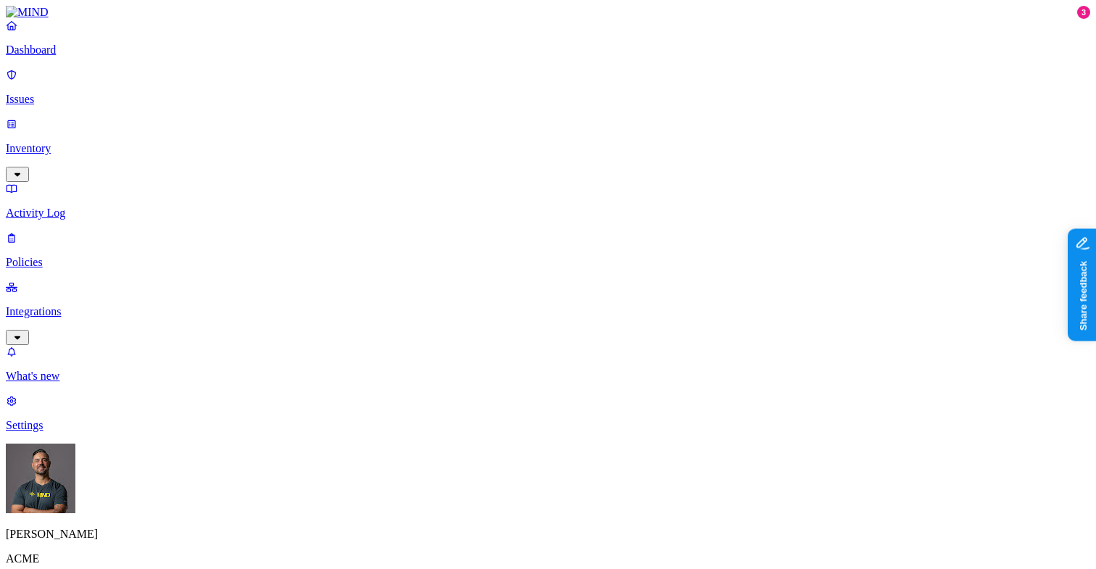
scroll to position [442, 0]
click at [475, 207] on label "Classification" at bounding box center [477, 208] width 64 height 12
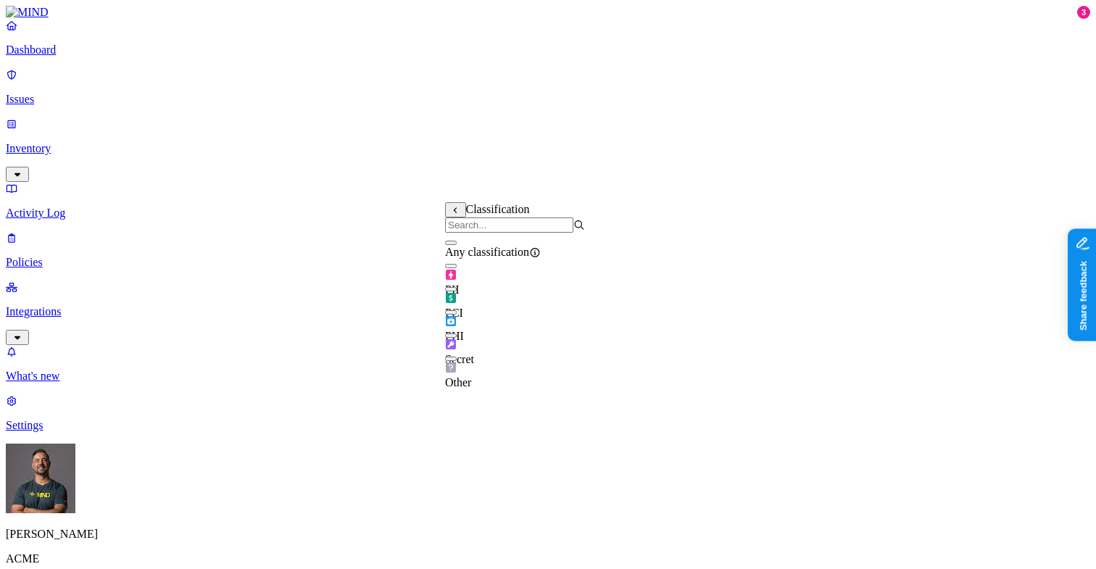
click at [457, 245] on button "button" at bounding box center [451, 243] width 12 height 4
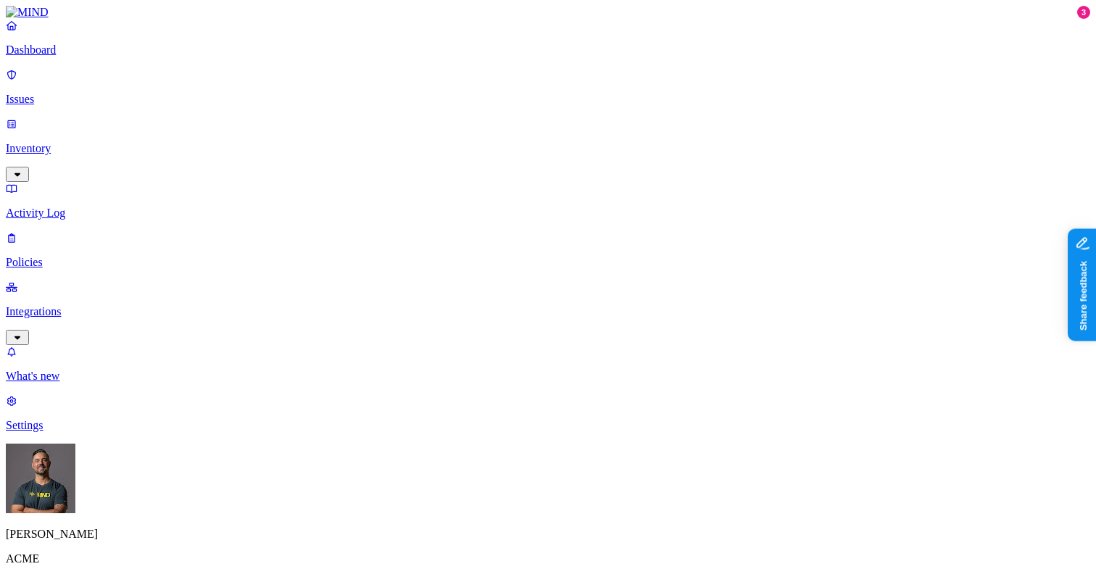
click at [496, 277] on label "Web Category" at bounding box center [491, 275] width 43 height 25
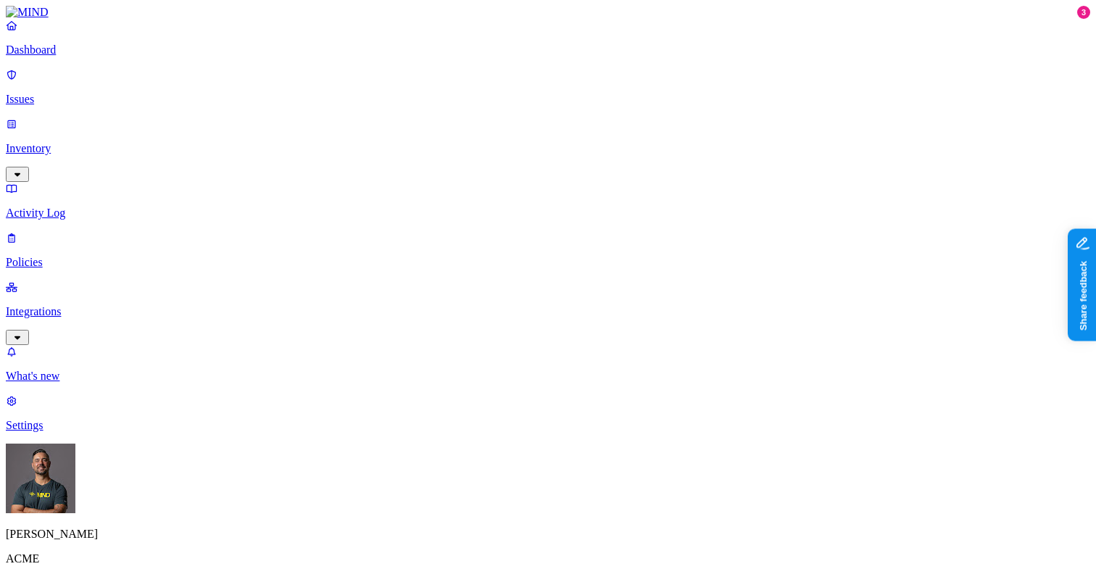
click at [495, 303] on label "Web Domain" at bounding box center [489, 298] width 38 height 25
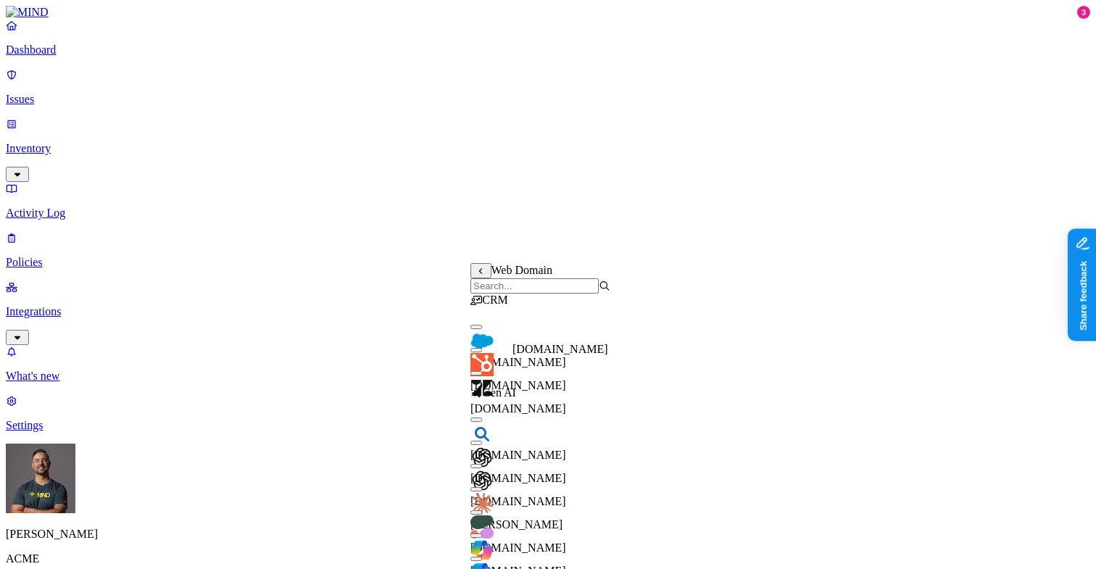
click at [520, 343] on div "[DOMAIN_NAME] [DOMAIN_NAME]" at bounding box center [560, 349] width 96 height 13
click at [482, 329] on button "button" at bounding box center [476, 327] width 12 height 4
click at [482, 355] on button "button" at bounding box center [476, 347] width 12 height 15
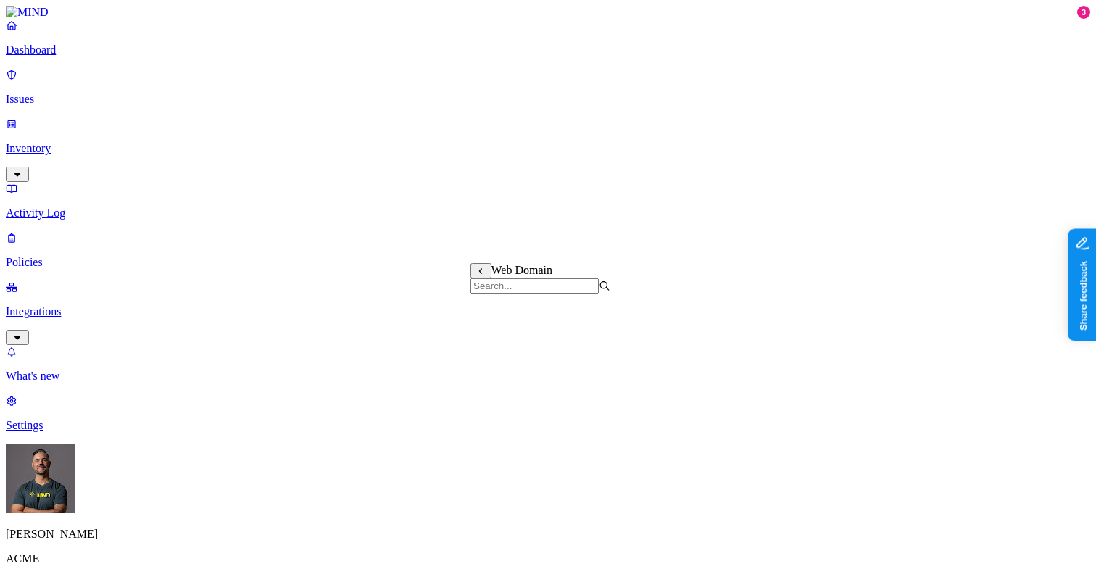
scroll to position [997, 0]
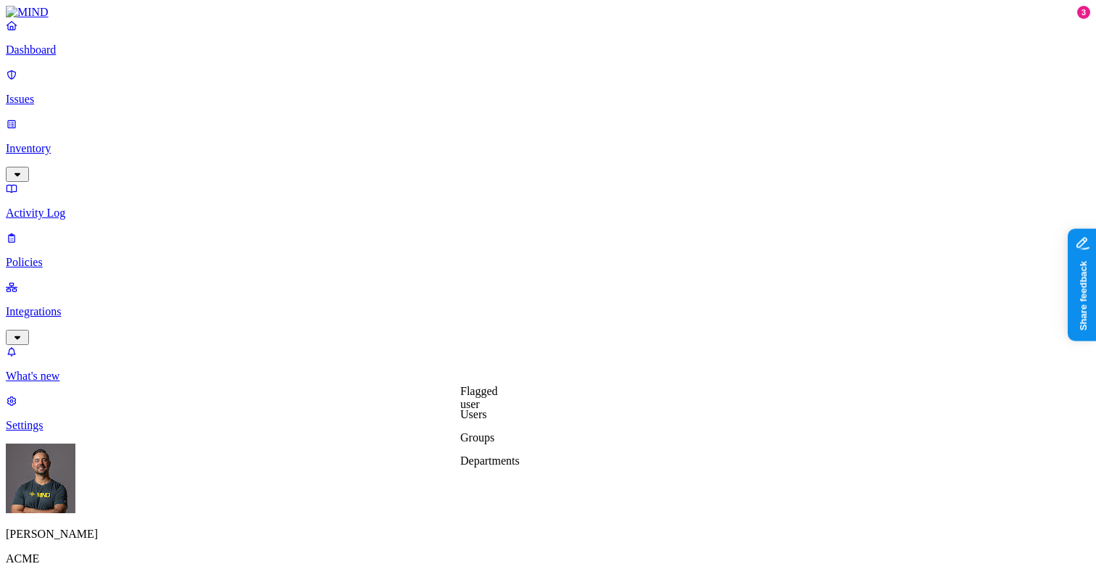
click at [498, 399] on label "Flagged user" at bounding box center [479, 397] width 38 height 25
click at [494, 412] on label "True" at bounding box center [476, 406] width 33 height 12
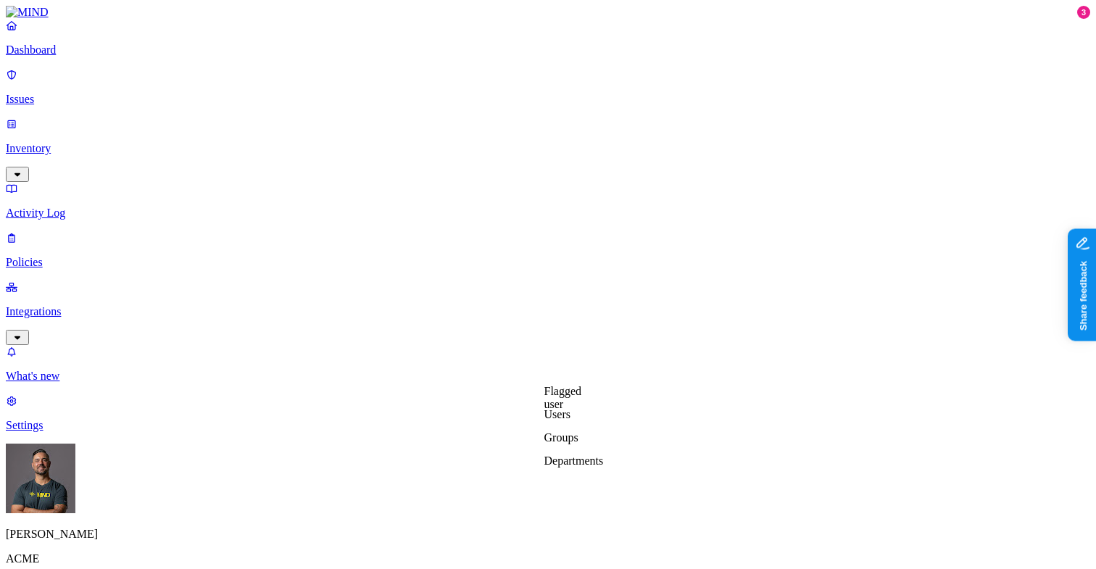
click at [493, 335] on label "Web Category" at bounding box center [491, 336] width 43 height 25
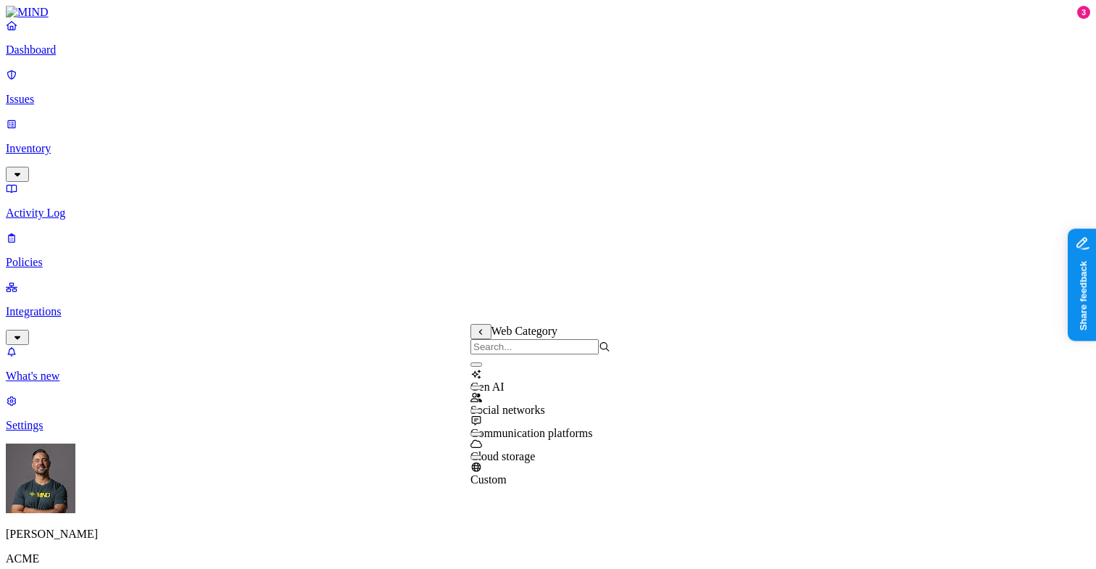
click at [482, 367] on button "button" at bounding box center [476, 364] width 12 height 4
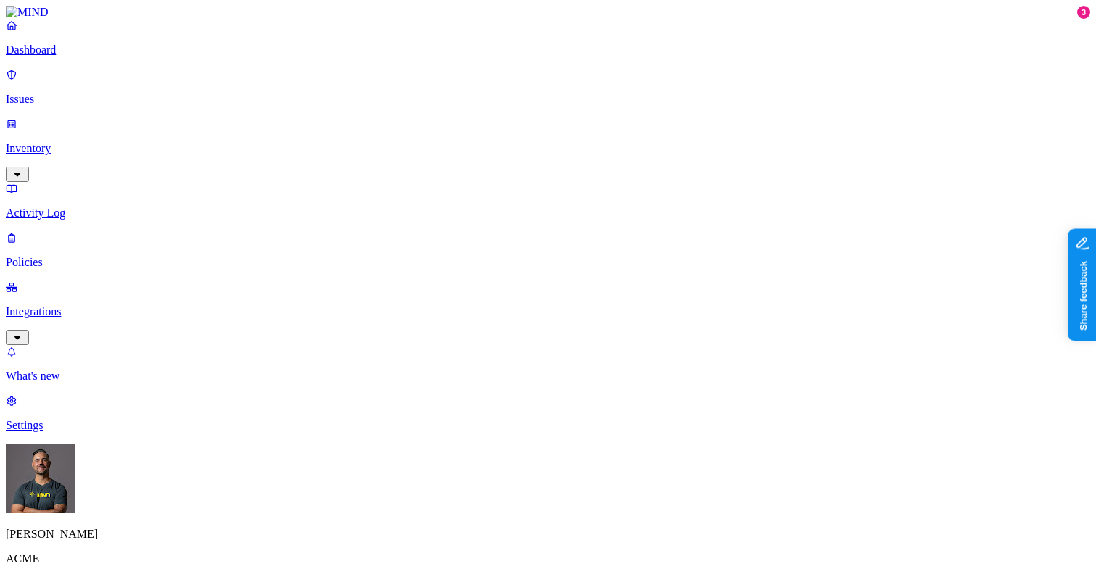
scroll to position [586, 0]
click at [61, 55] on link "Dashboard" at bounding box center [548, 38] width 1084 height 38
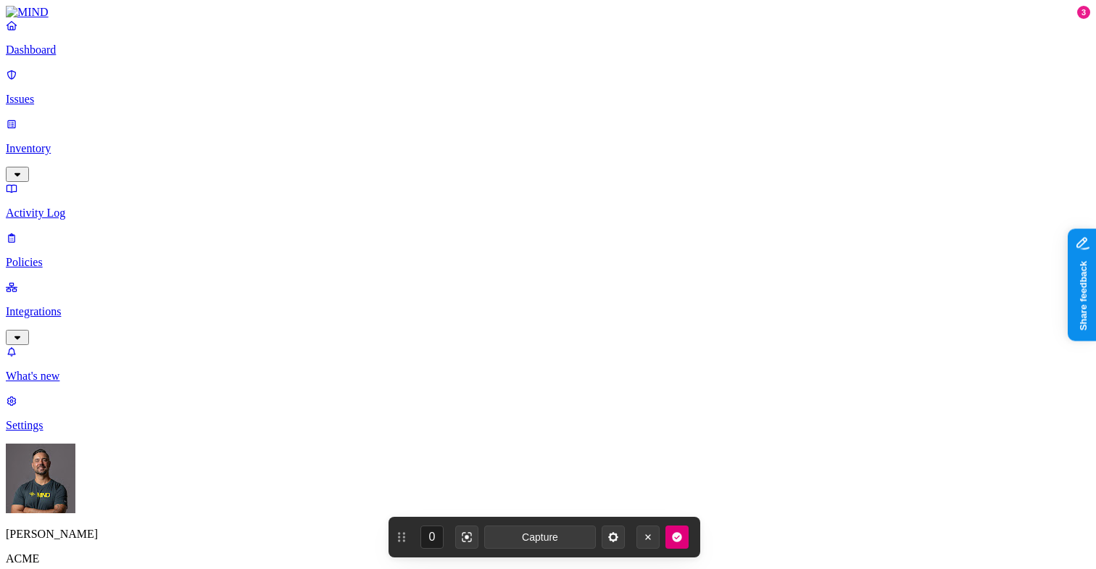
click at [72, 142] on p "Inventory" at bounding box center [548, 148] width 1084 height 13
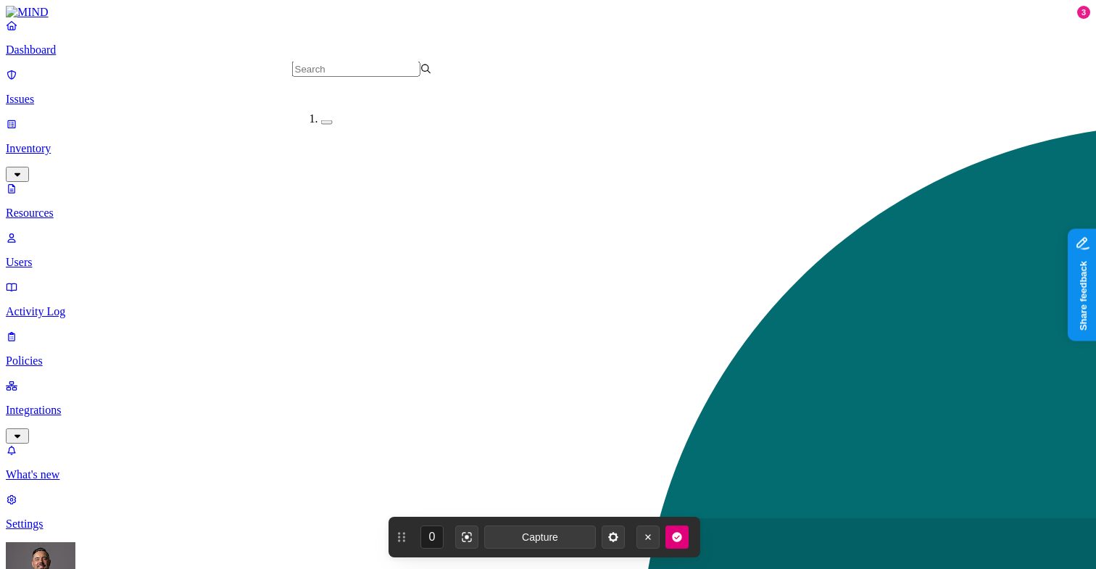
scroll to position [304, 0]
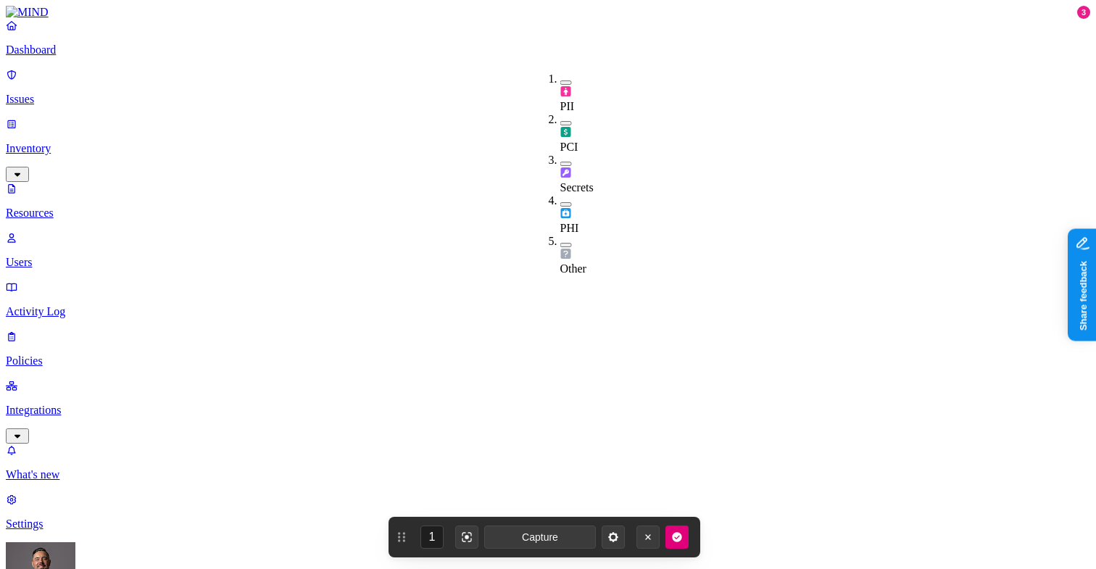
click at [560, 80] on button "button" at bounding box center [566, 82] width 12 height 4
type button "on"
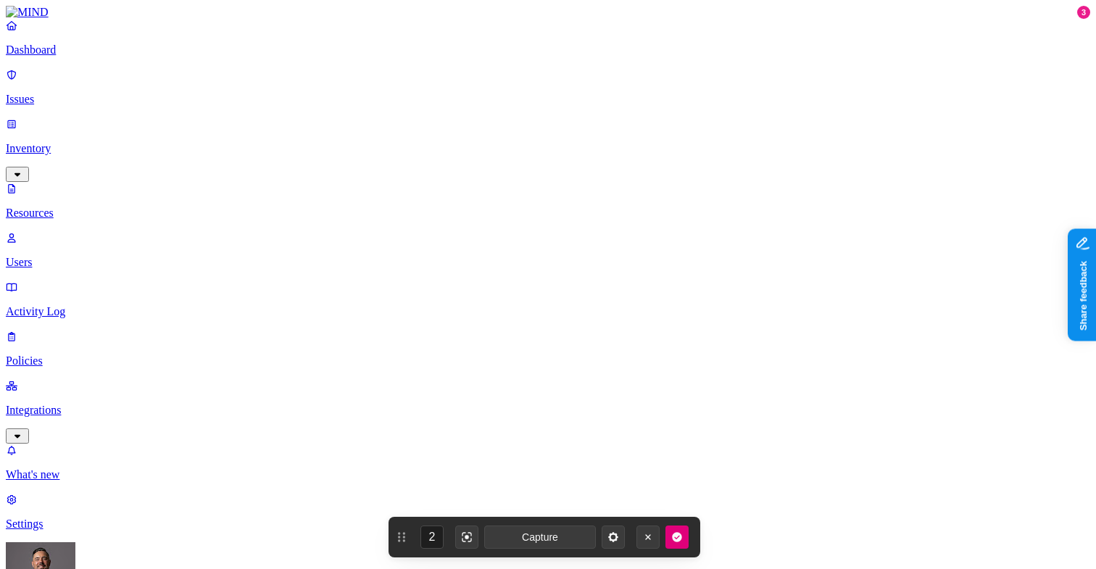
scroll to position [125, 0]
click at [60, 354] on p "Policies" at bounding box center [548, 360] width 1084 height 13
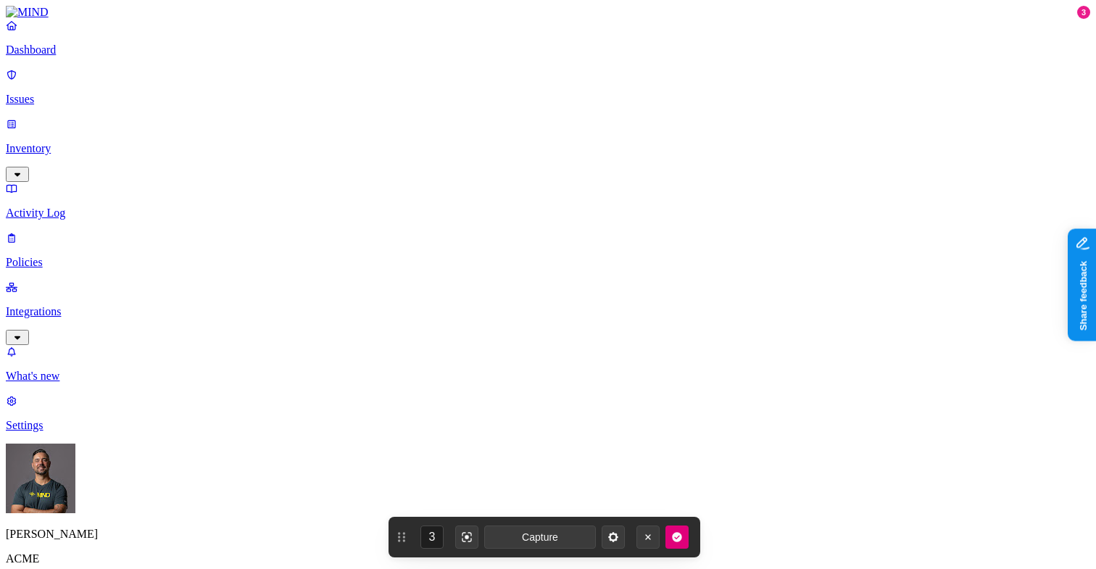
type input "SFDC at Rest Policy"
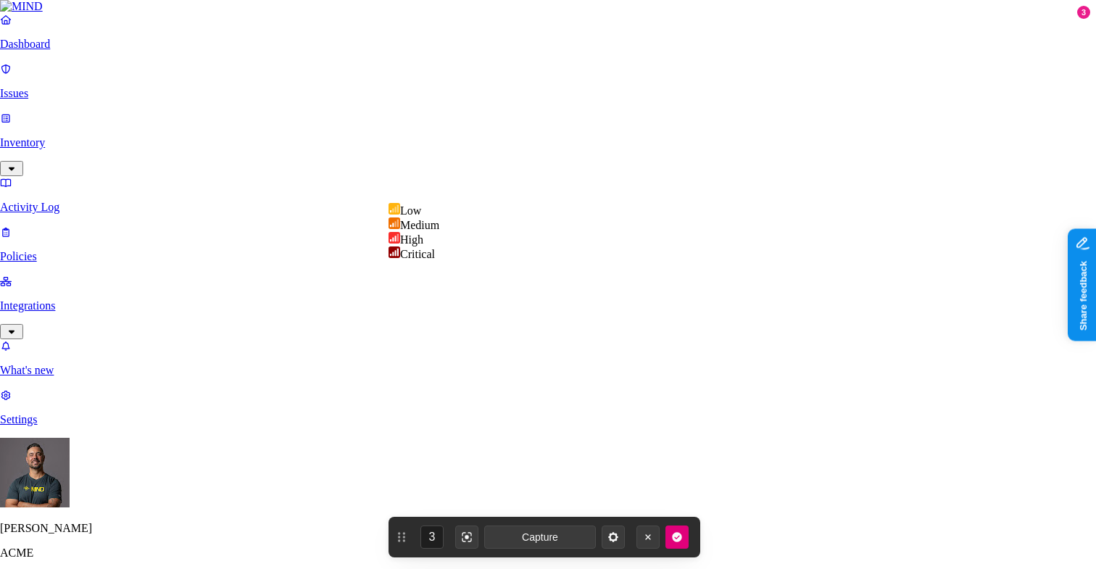
select select "3"
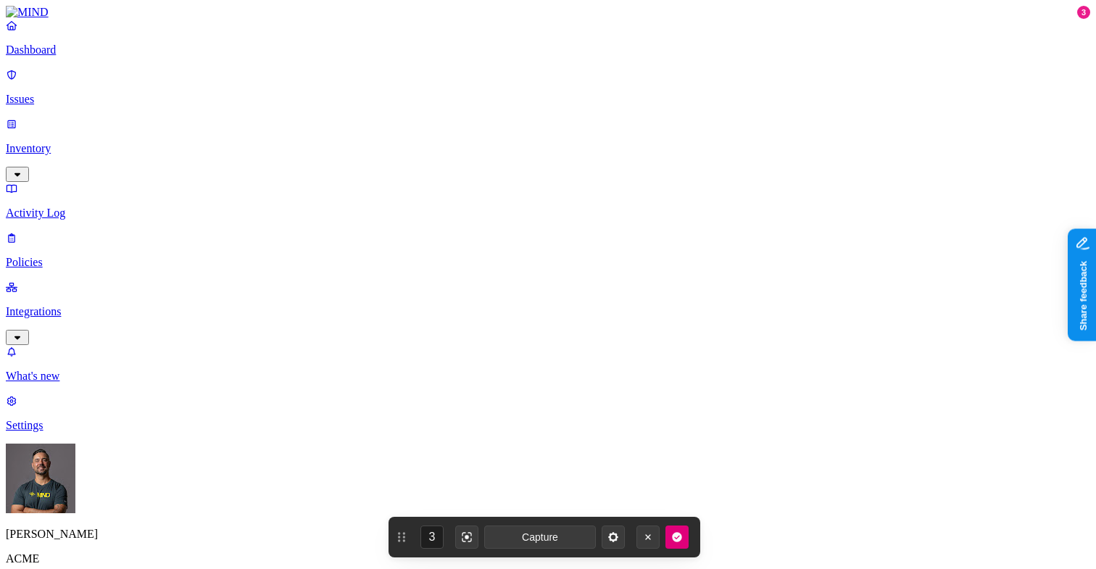
click at [471, 207] on label "Classification" at bounding box center [477, 201] width 64 height 12
click at [465, 272] on div "PII" at bounding box center [515, 269] width 140 height 41
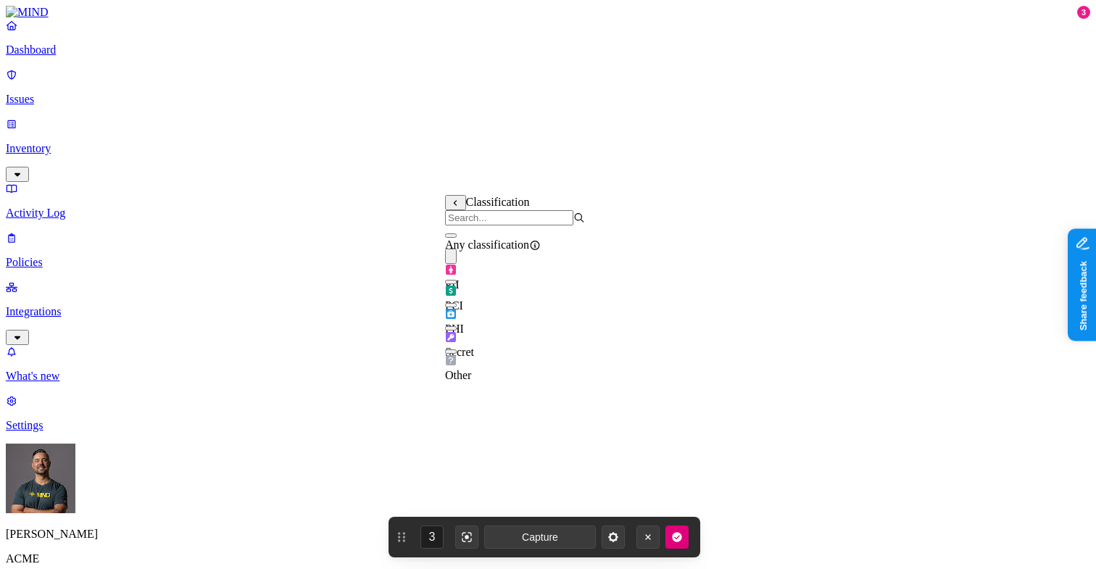
click at [457, 238] on button "button" at bounding box center [451, 235] width 12 height 4
click at [471, 320] on label "Public access" at bounding box center [460, 314] width 30 height 25
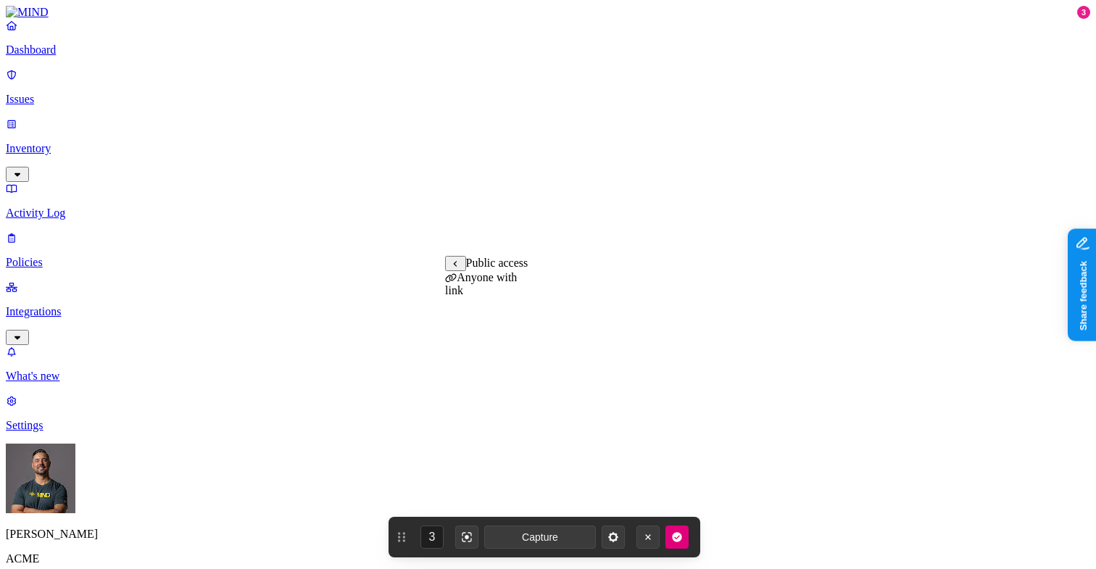
click at [492, 286] on label "Anyone with link" at bounding box center [481, 283] width 72 height 25
click at [612, 291] on label "AND" at bounding box center [604, 285] width 25 height 12
click at [622, 364] on label "Risky user access" at bounding box center [607, 360] width 30 height 38
click at [625, 283] on label "True" at bounding box center [608, 277] width 33 height 12
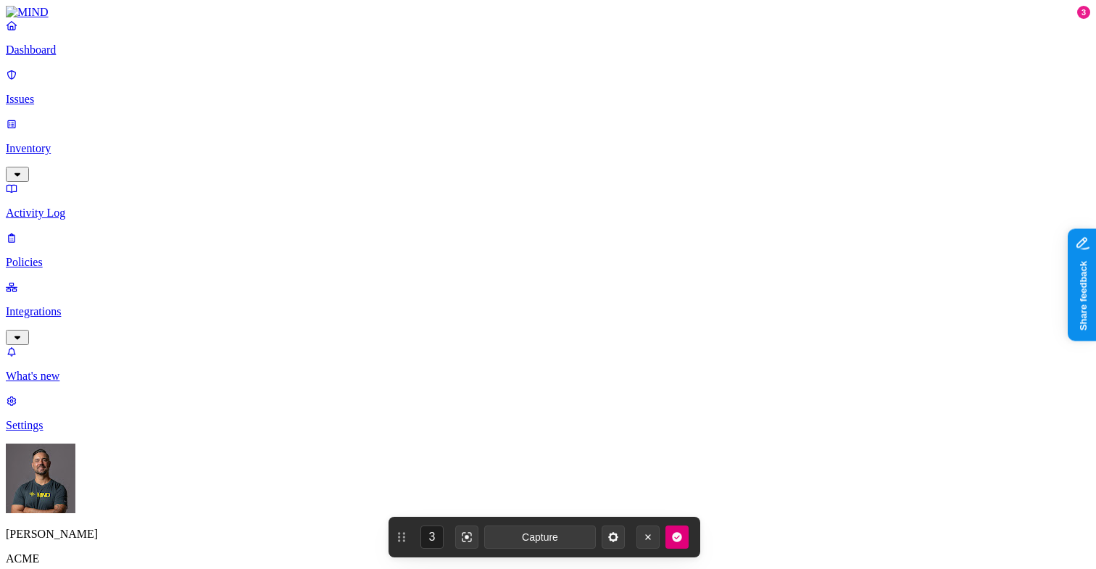
click at [475, 357] on label "Application type" at bounding box center [472, 352] width 55 height 25
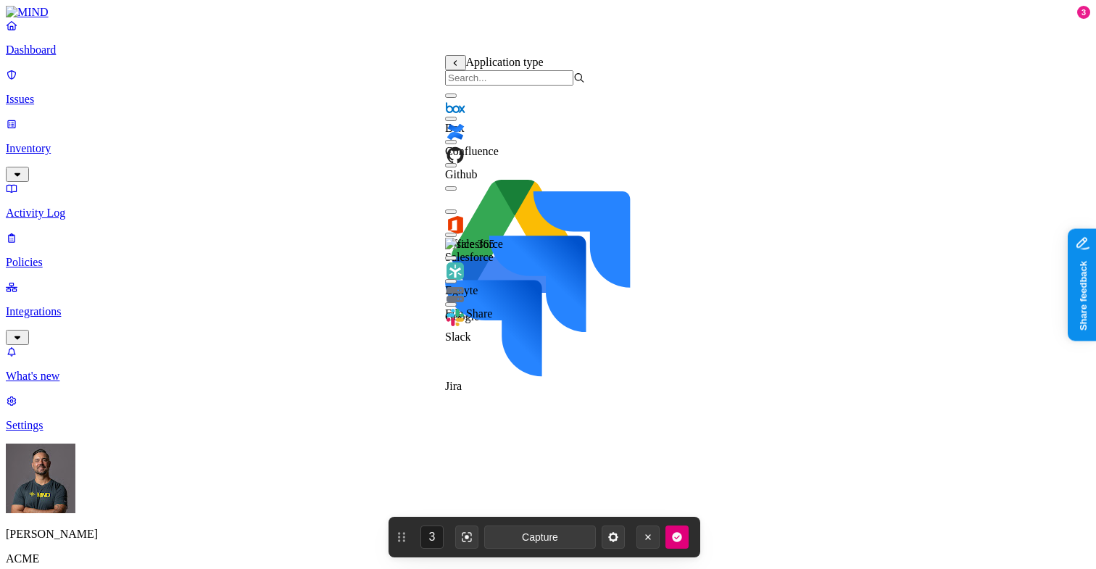
click at [456, 237] on button "button" at bounding box center [451, 235] width 12 height 4
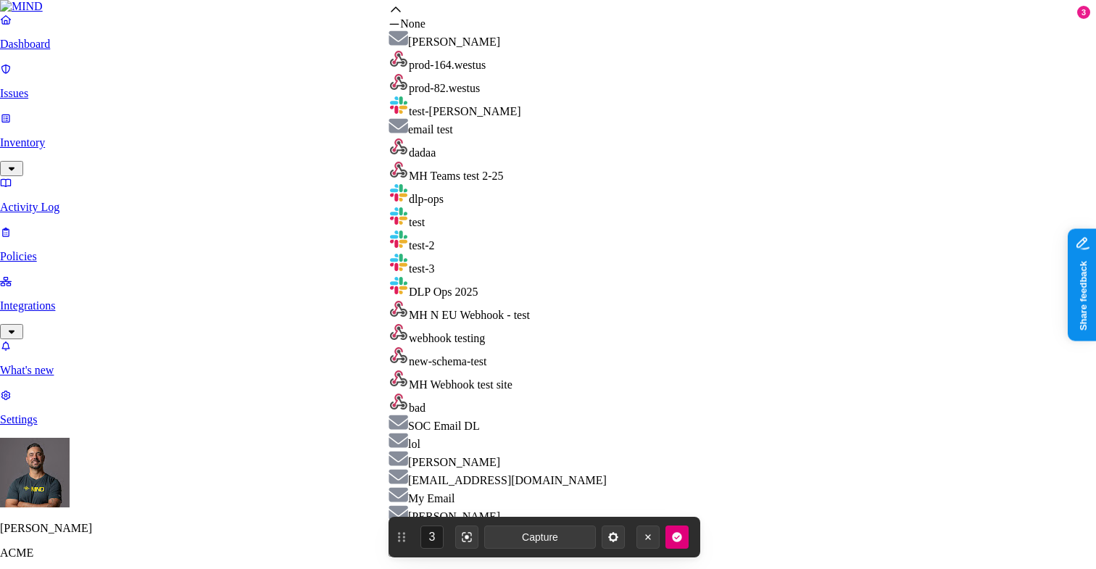
scroll to position [128, 0]
select select "01951b01-e05d-7294-a9c5-4a2eb72808f0"
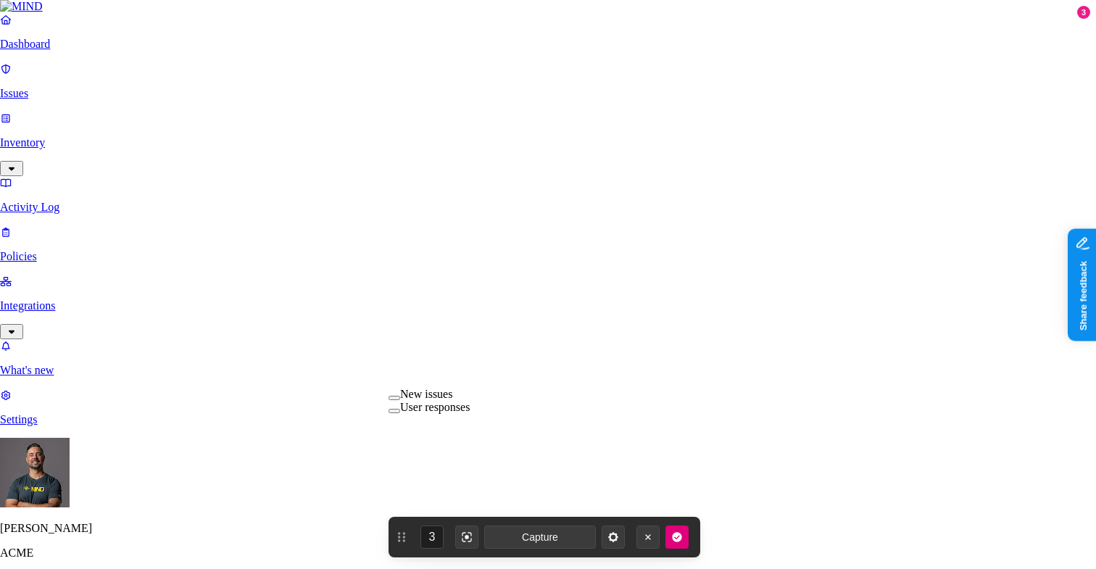
click at [433, 400] on label "New issues" at bounding box center [426, 394] width 52 height 12
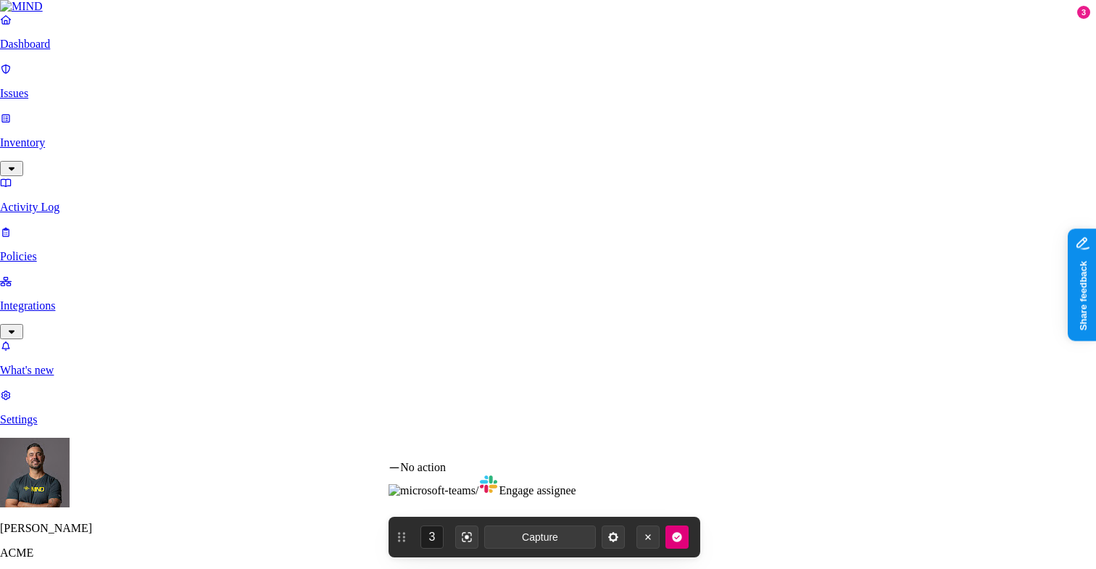
select select "1"
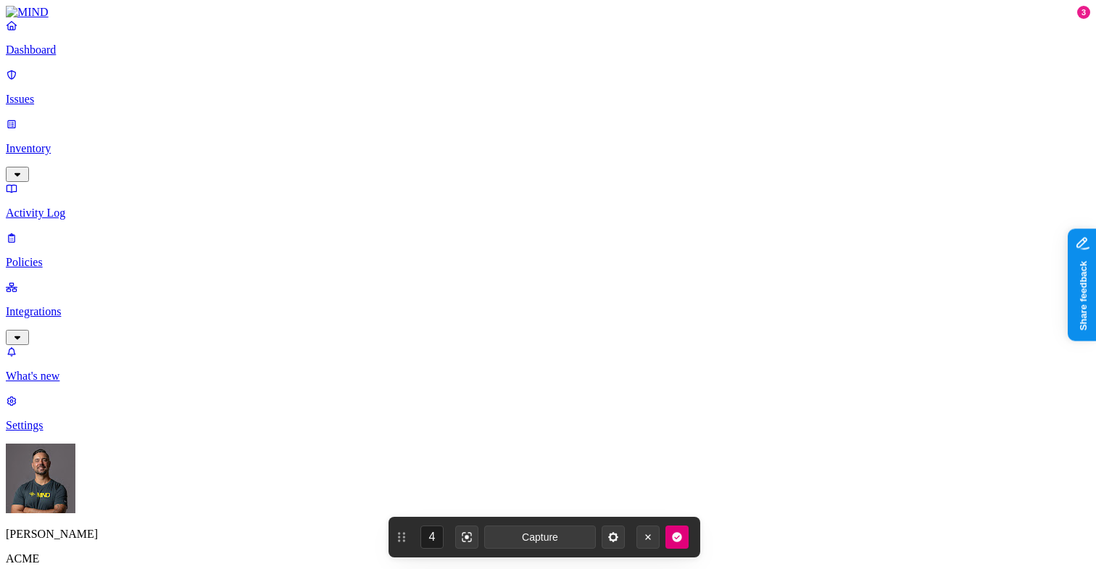
scroll to position [0, 0]
type input "SFDC in Motion Policy"
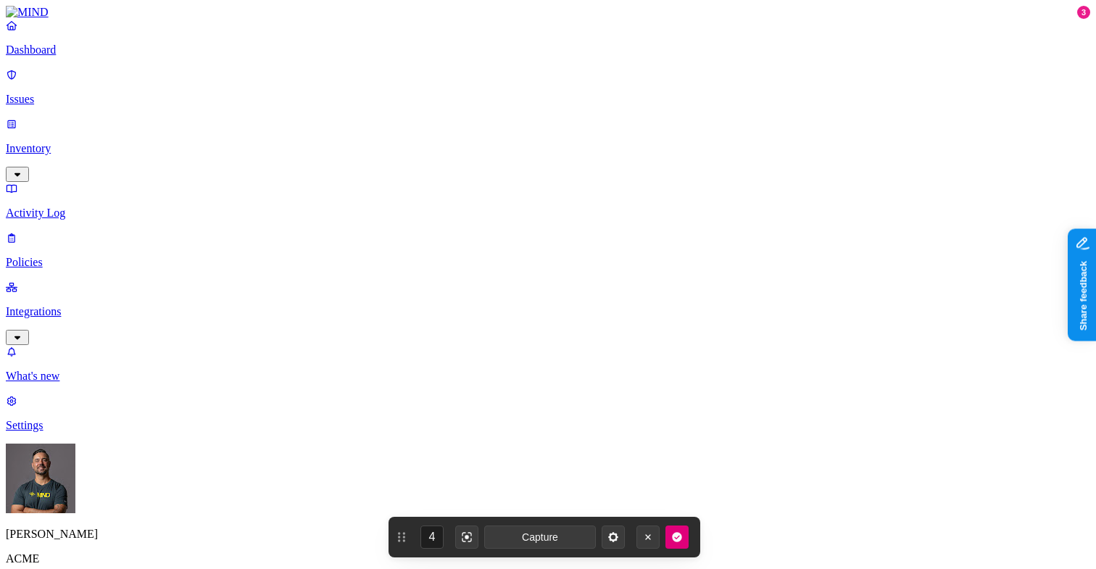
scroll to position [409, 0]
click at [465, 248] on label "Classification" at bounding box center [477, 242] width 64 height 12
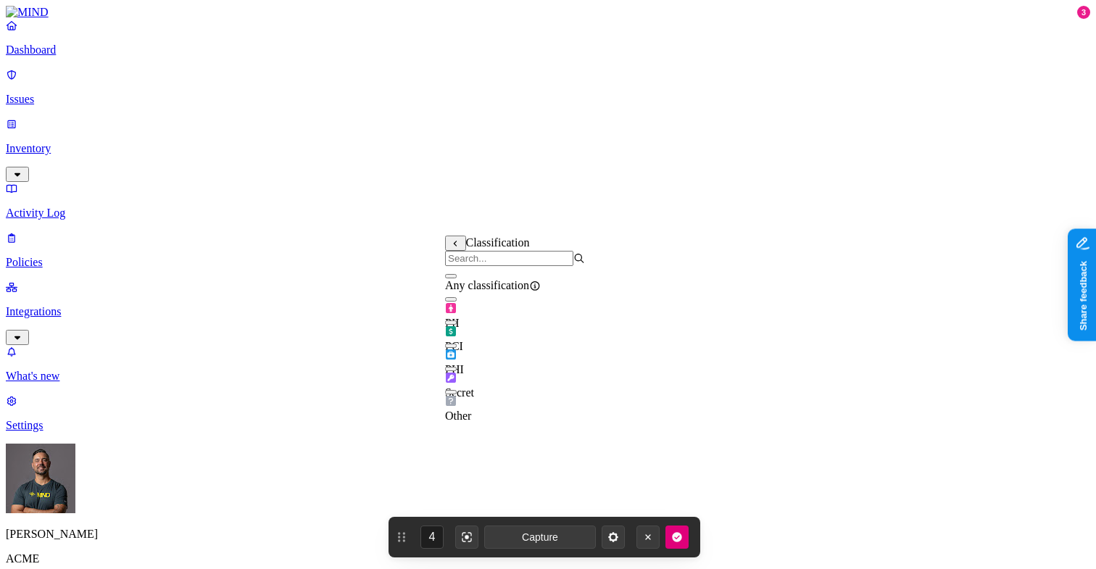
click at [464, 291] on div "Any classification" at bounding box center [515, 279] width 140 height 26
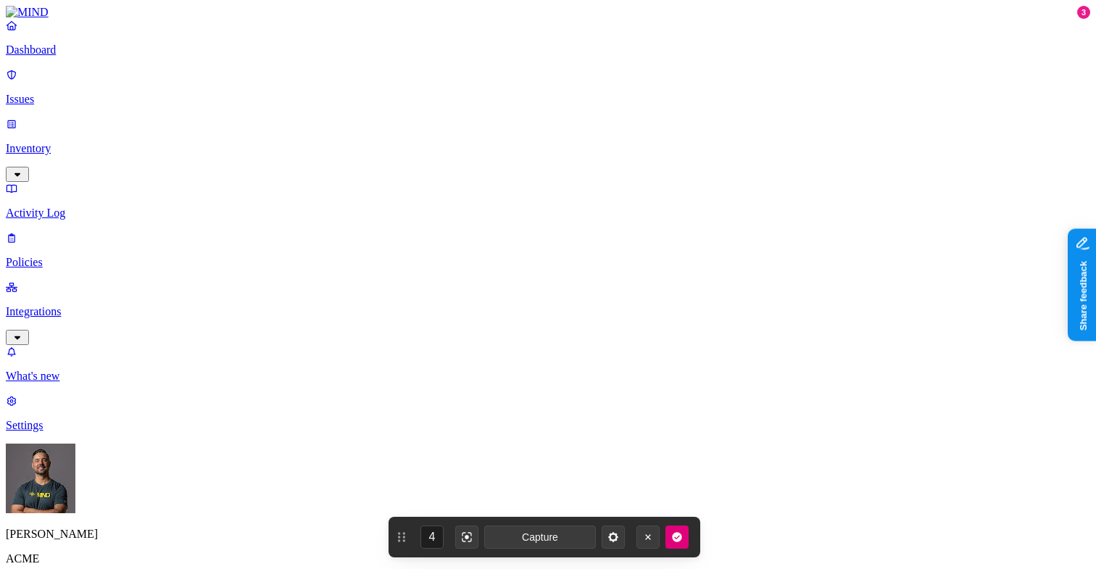
click at [490, 331] on label "Web Domain" at bounding box center [489, 332] width 38 height 25
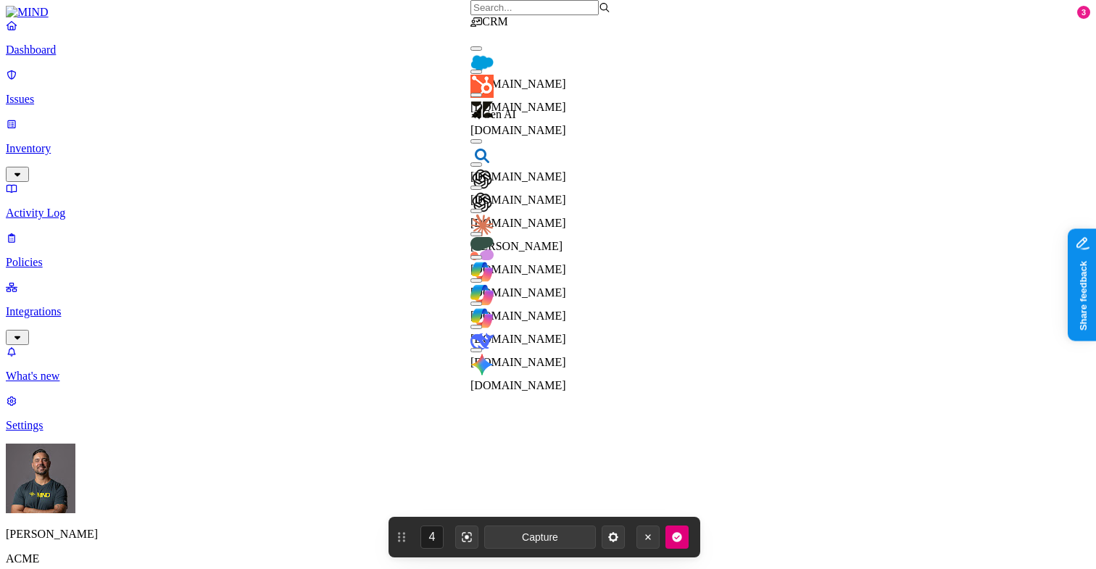
click at [482, 51] on button "button" at bounding box center [476, 48] width 12 height 4
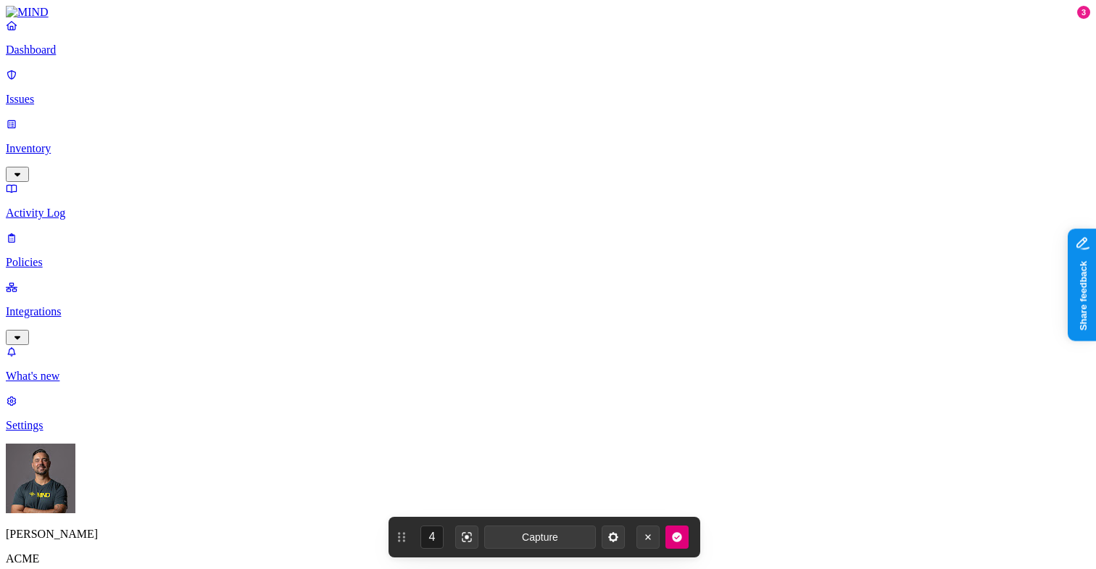
click at [494, 375] on label "Web Category" at bounding box center [491, 369] width 43 height 25
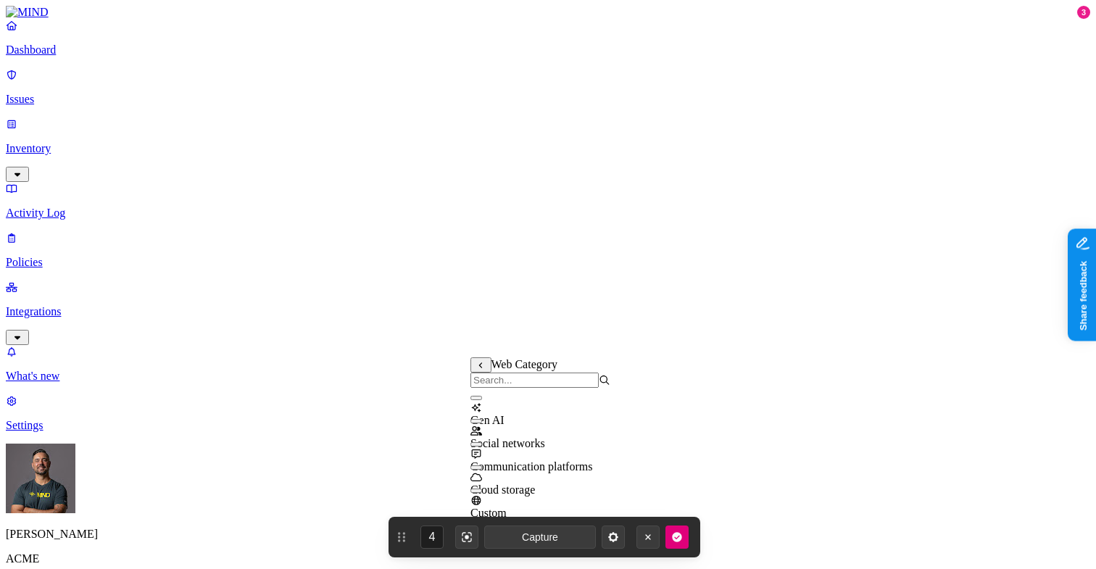
click at [491, 416] on div "Gen AI" at bounding box center [540, 407] width 140 height 39
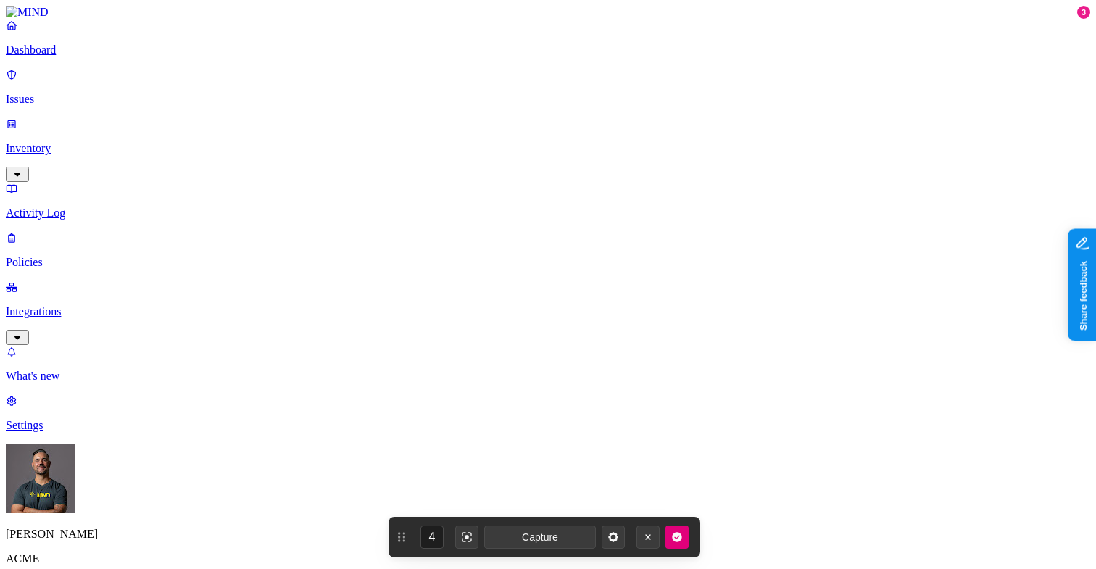
click at [498, 439] on label "Flagged user" at bounding box center [479, 430] width 38 height 25
click at [494, 446] on label "True" at bounding box center [476, 439] width 33 height 12
click at [563, 454] on label "Users" at bounding box center [557, 447] width 26 height 12
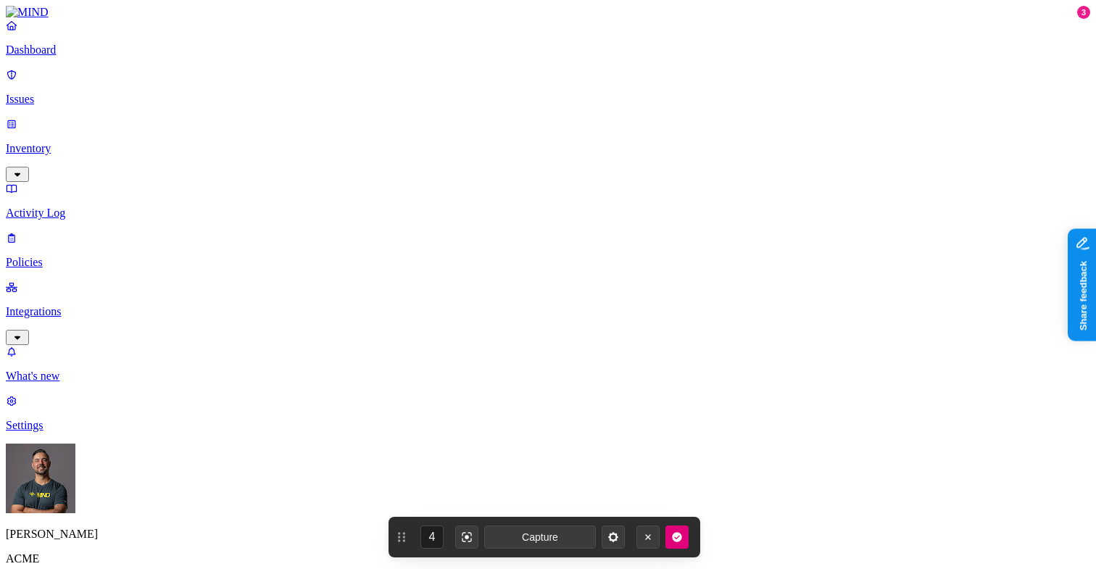
click at [72, 57] on p "Dashboard" at bounding box center [548, 49] width 1084 height 13
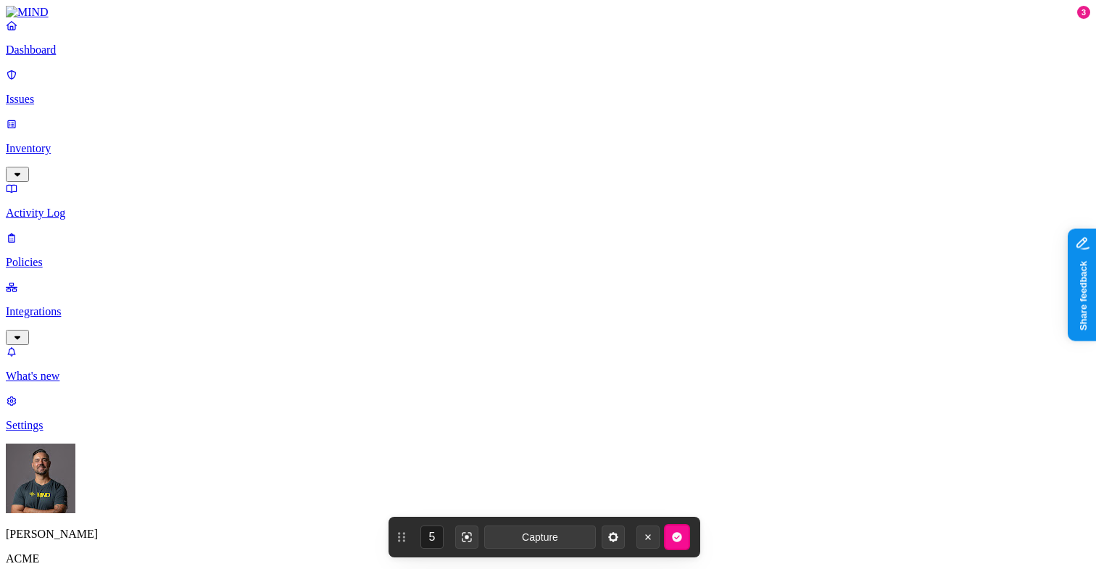
click at [679, 533] on icon "button" at bounding box center [676, 536] width 9 height 9
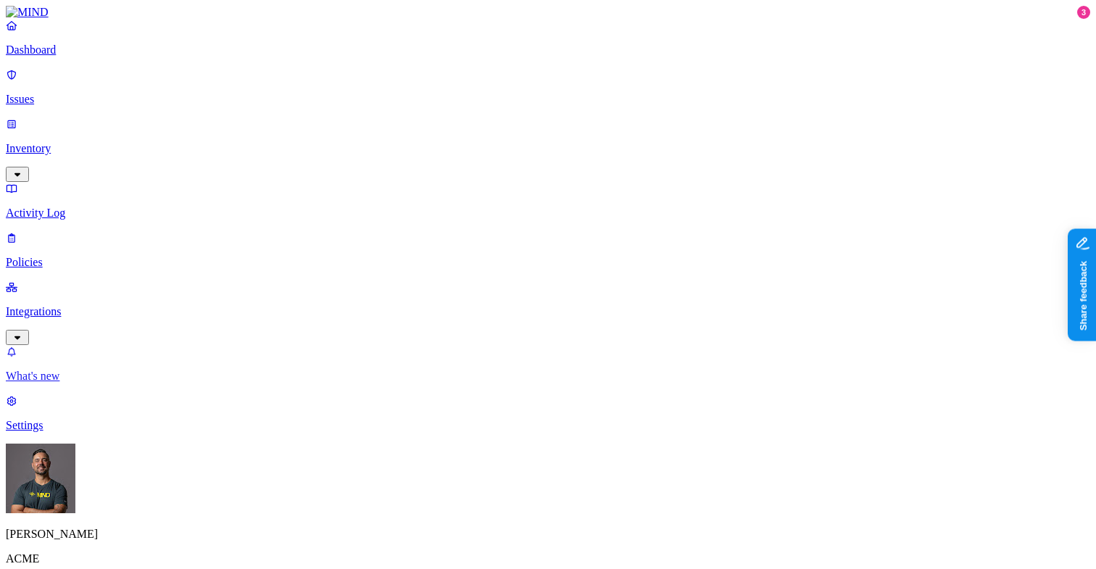
click at [74, 383] on link "What's new" at bounding box center [548, 364] width 1084 height 38
